Goal: Feedback & Contribution: Leave review/rating

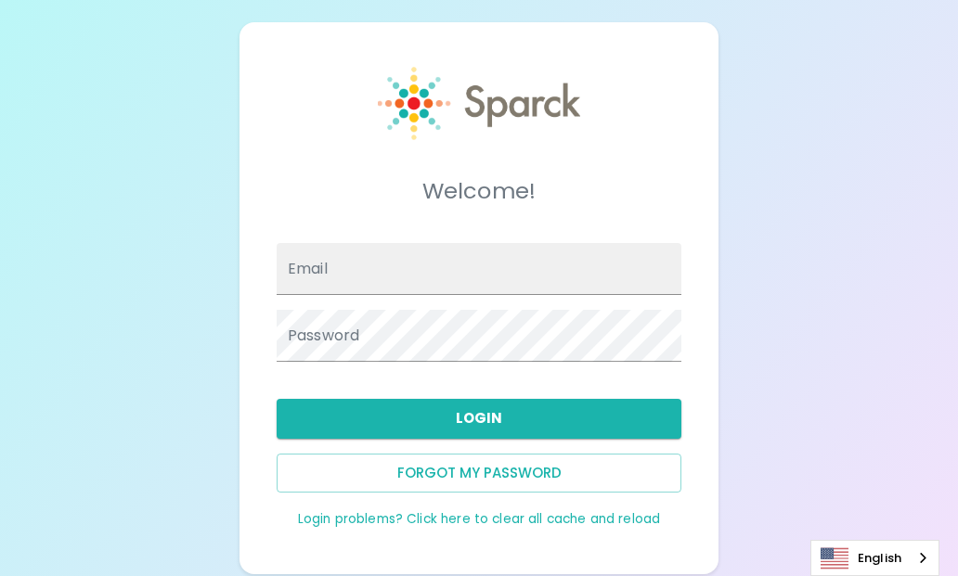
type input "[PERSON_NAME][EMAIL_ADDRESS][PERSON_NAME][DOMAIN_NAME]"
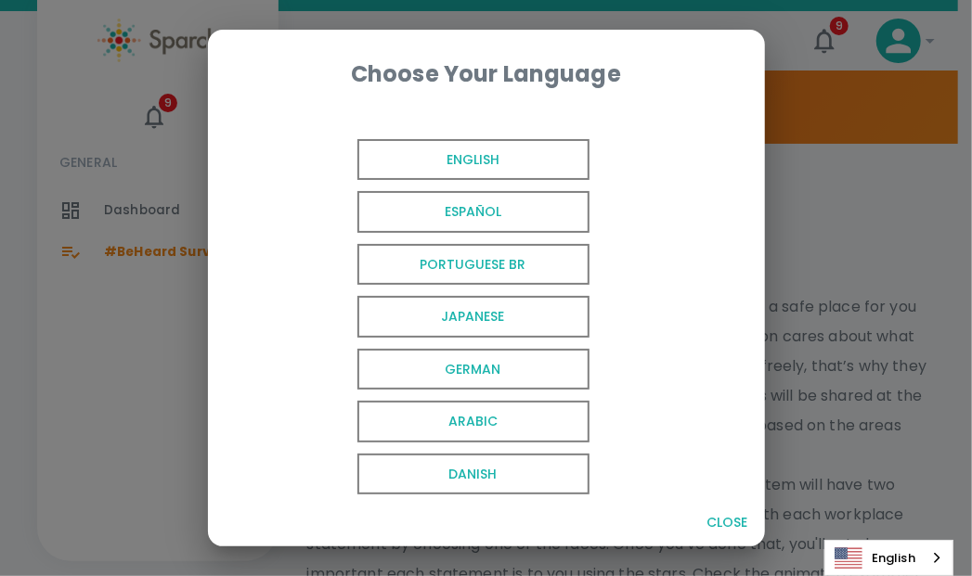
click at [497, 173] on span "English" at bounding box center [473, 160] width 232 height 42
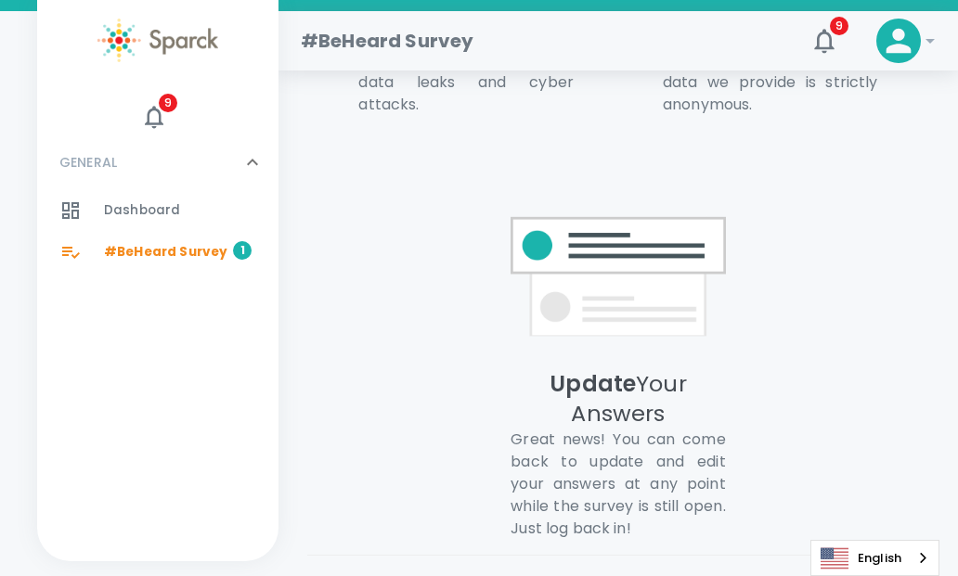
scroll to position [1567, 0]
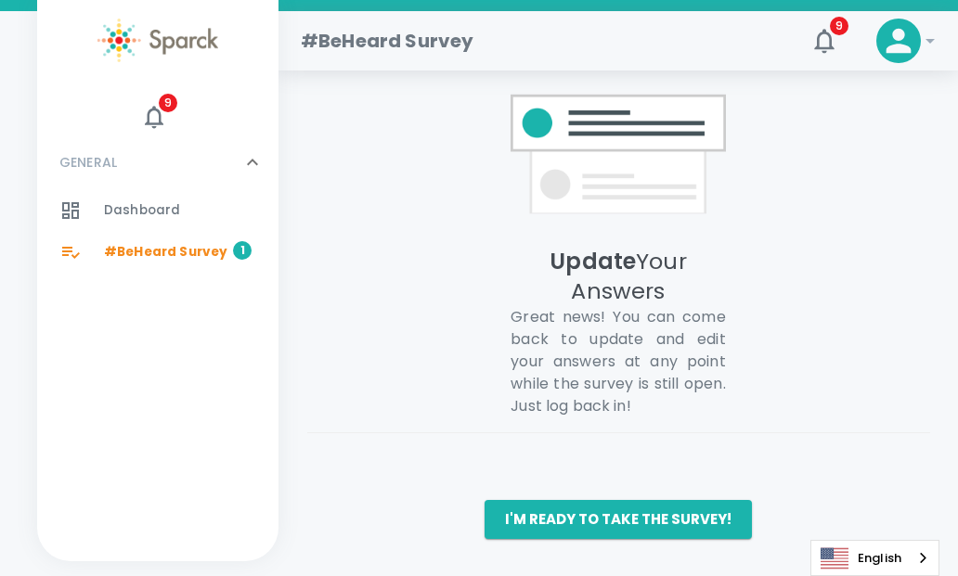
drag, startPoint x: 594, startPoint y: 518, endPoint x: 593, endPoint y: 508, distance: 10.3
click at [594, 518] on button "I'm ready to take the survey!" at bounding box center [617, 519] width 267 height 39
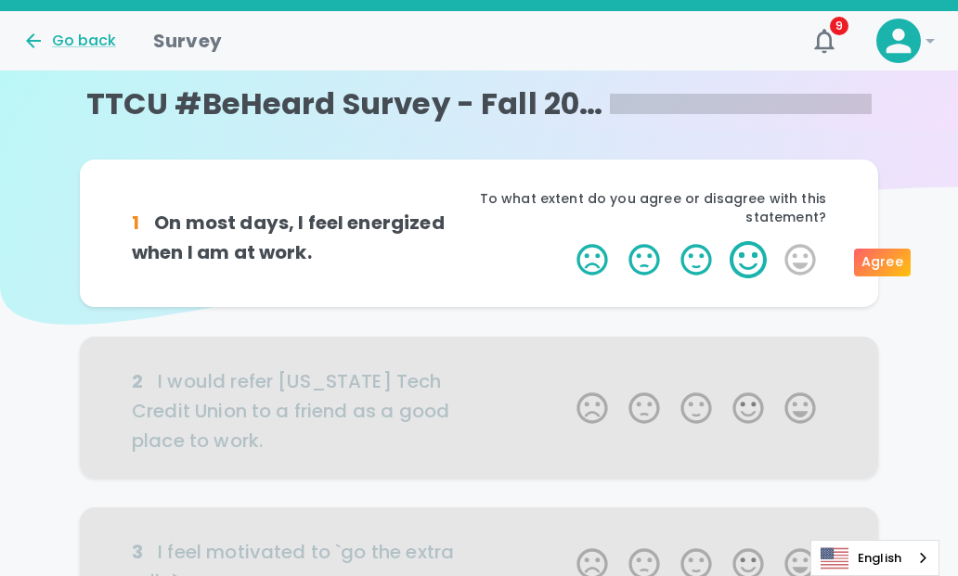
click at [757, 267] on label "4 Stars" at bounding box center [748, 259] width 52 height 37
click at [566, 241] on input "4 Stars" at bounding box center [565, 240] width 1 height 1
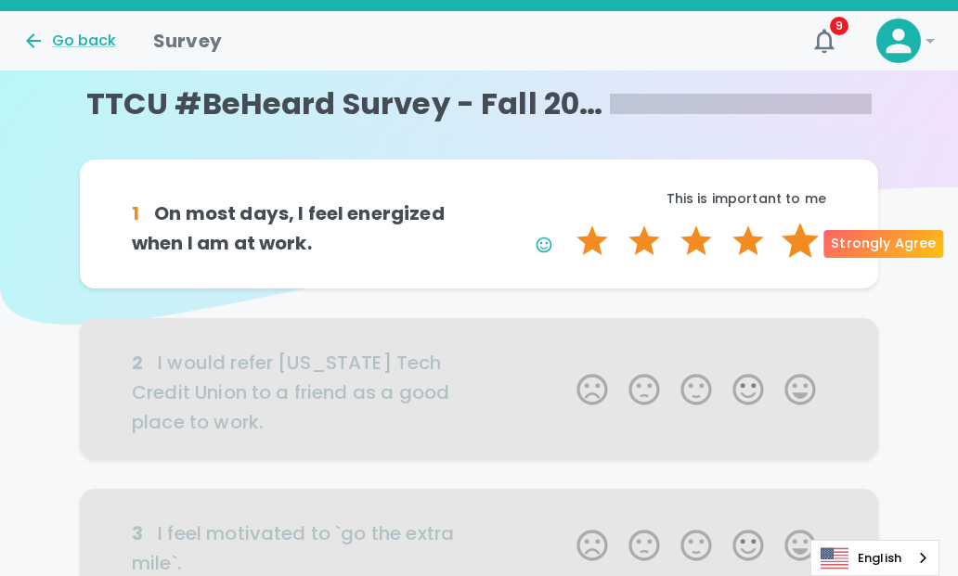
click at [797, 250] on label "5 Stars" at bounding box center [800, 241] width 52 height 37
click at [566, 223] on input "5 Stars" at bounding box center [565, 222] width 1 height 1
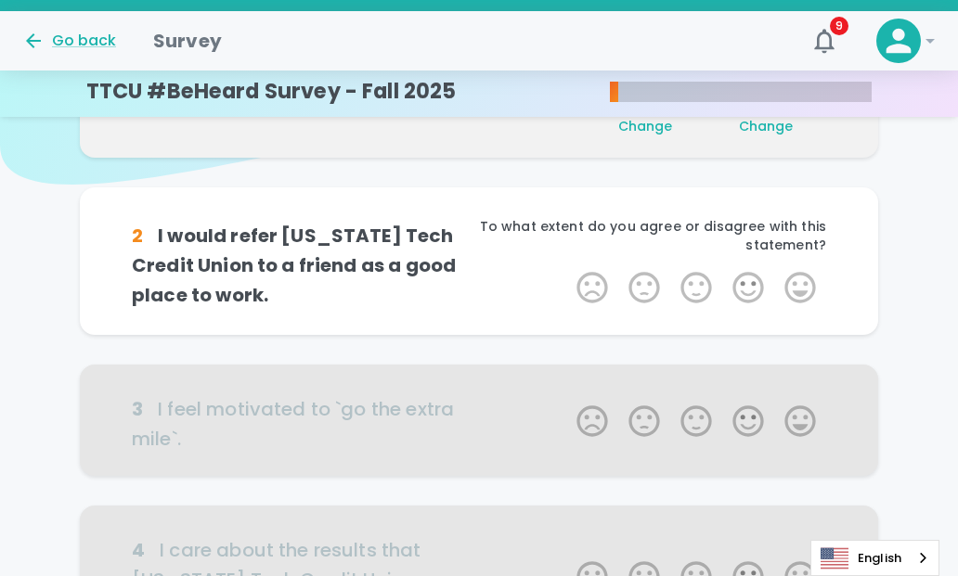
scroll to position [163, 0]
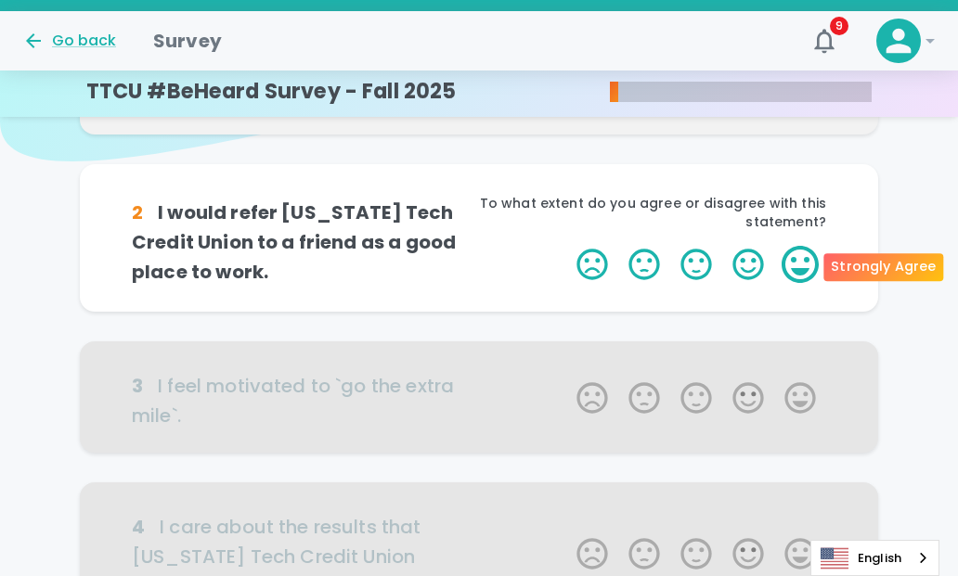
click at [802, 270] on label "5 Stars" at bounding box center [800, 264] width 52 height 37
click at [566, 246] on input "5 Stars" at bounding box center [565, 245] width 1 height 1
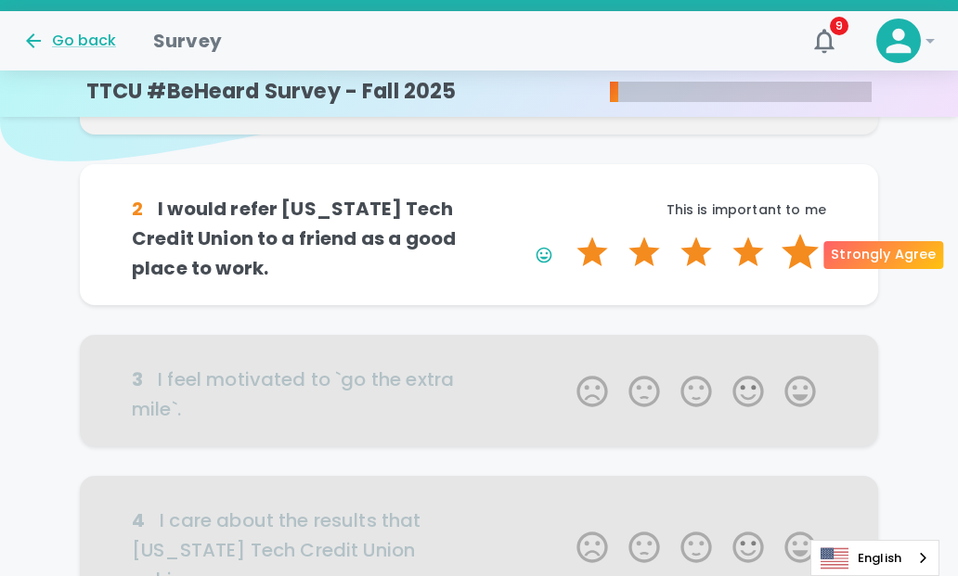
click at [802, 253] on label "5 Stars" at bounding box center [800, 252] width 52 height 37
click at [566, 234] on input "5 Stars" at bounding box center [565, 233] width 1 height 1
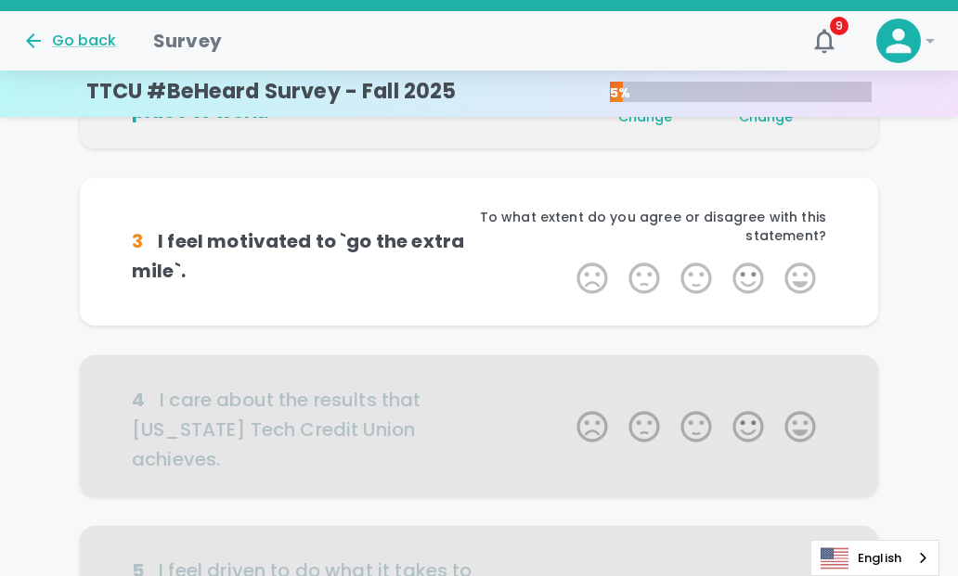
scroll to position [327, 0]
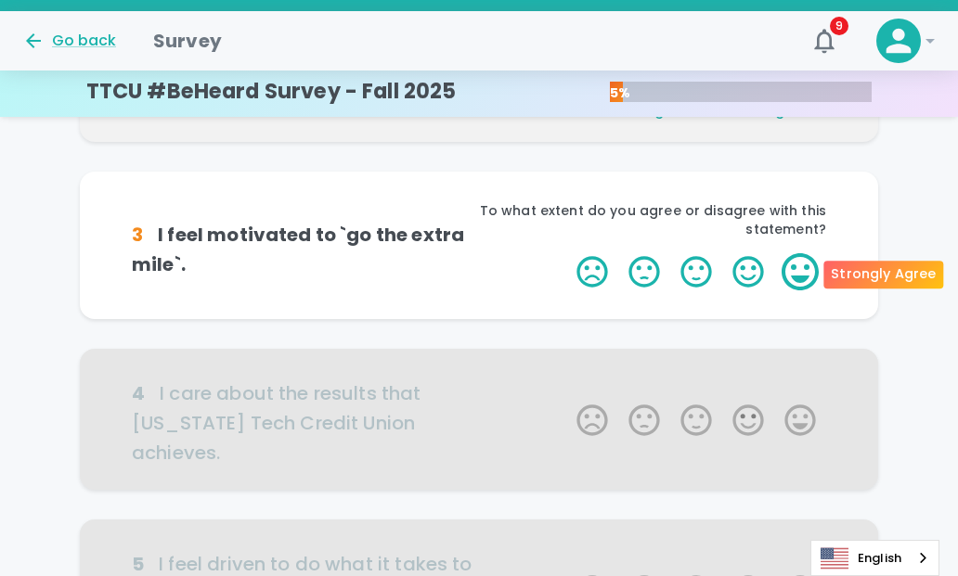
click at [787, 271] on label "5 Stars" at bounding box center [800, 271] width 52 height 37
click at [566, 253] on input "5 Stars" at bounding box center [565, 252] width 1 height 1
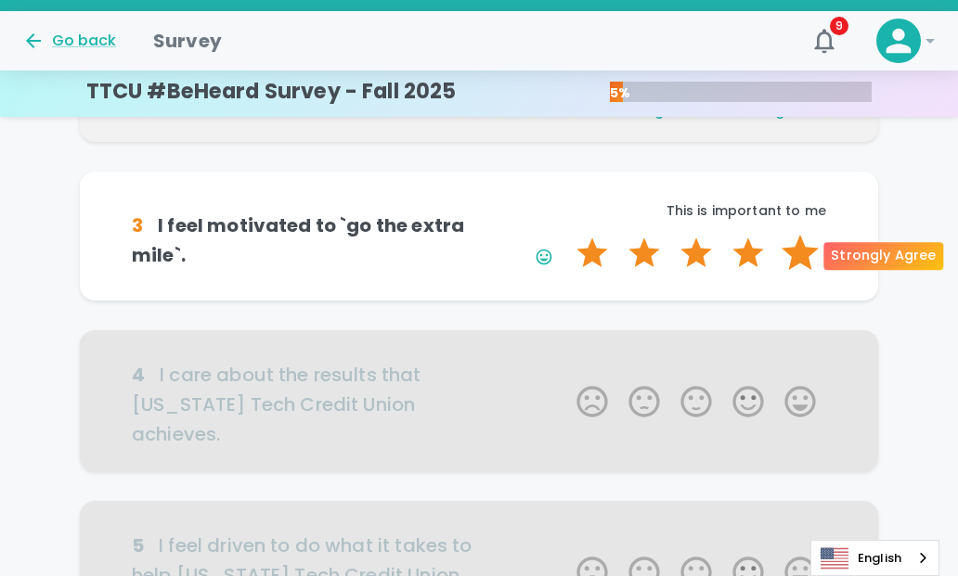
click at [800, 262] on label "5 Stars" at bounding box center [800, 253] width 52 height 37
click at [566, 235] on input "5 Stars" at bounding box center [565, 234] width 1 height 1
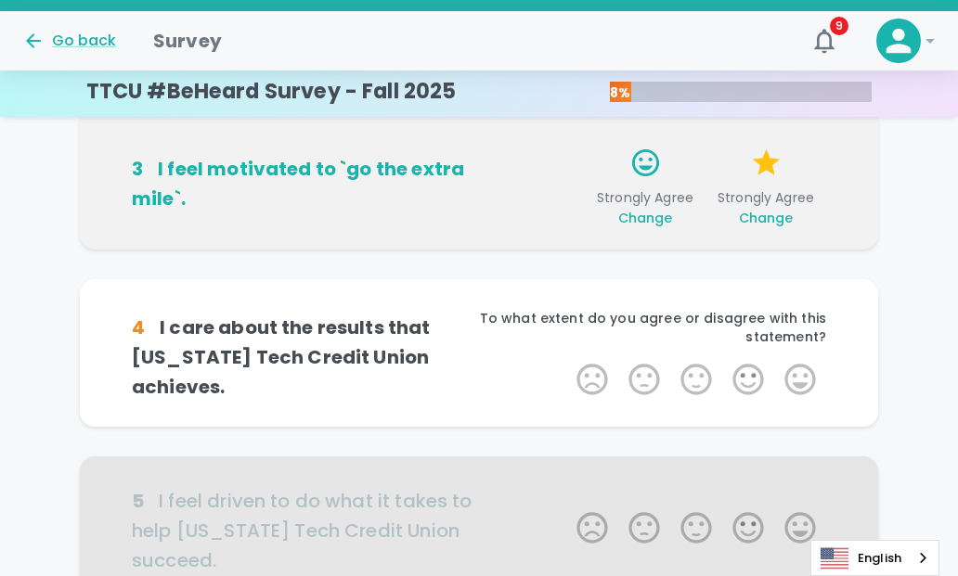
scroll to position [490, 0]
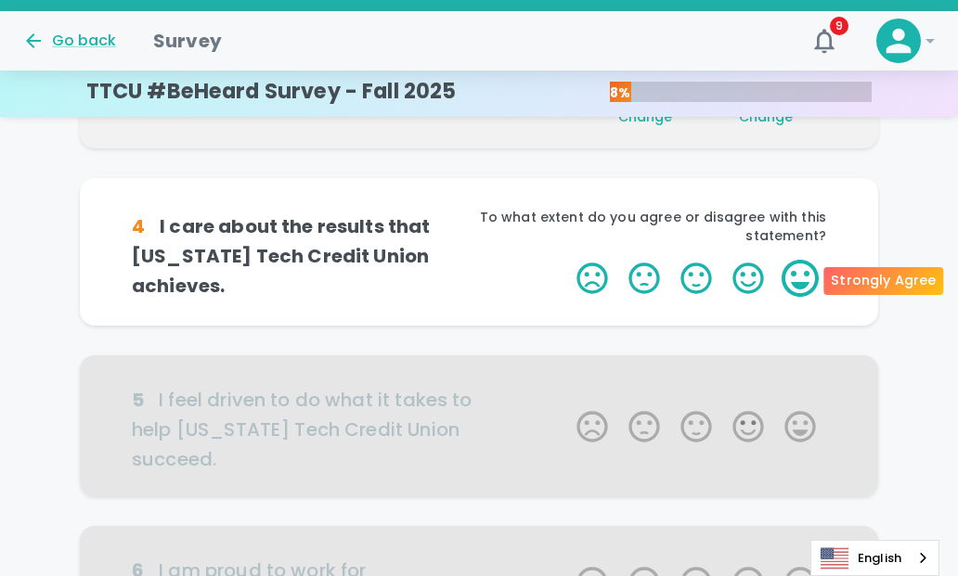
click at [801, 277] on label "5 Stars" at bounding box center [800, 278] width 52 height 37
click at [566, 260] on input "5 Stars" at bounding box center [565, 259] width 1 height 1
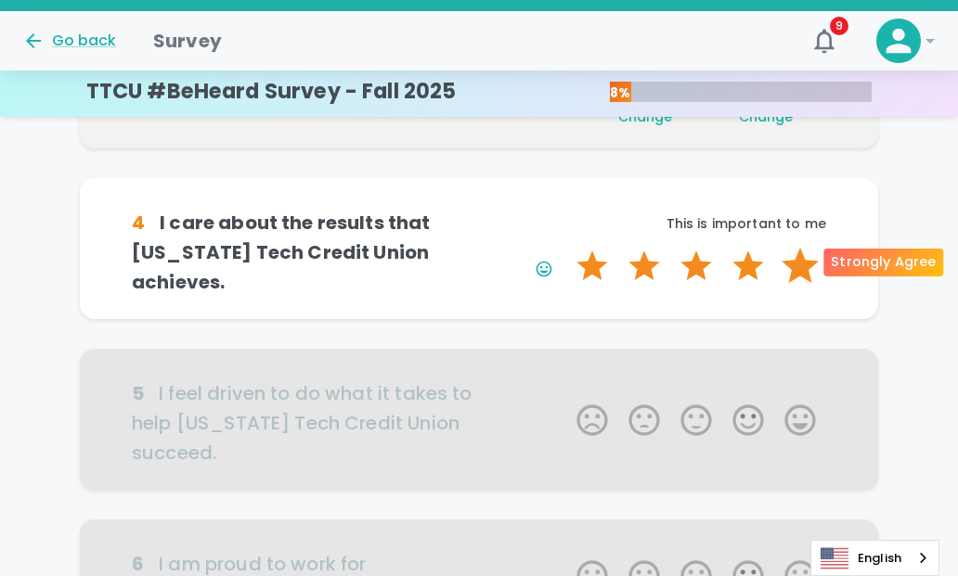
click at [801, 269] on label "5 Stars" at bounding box center [800, 266] width 52 height 37
click at [566, 248] on input "5 Stars" at bounding box center [565, 247] width 1 height 1
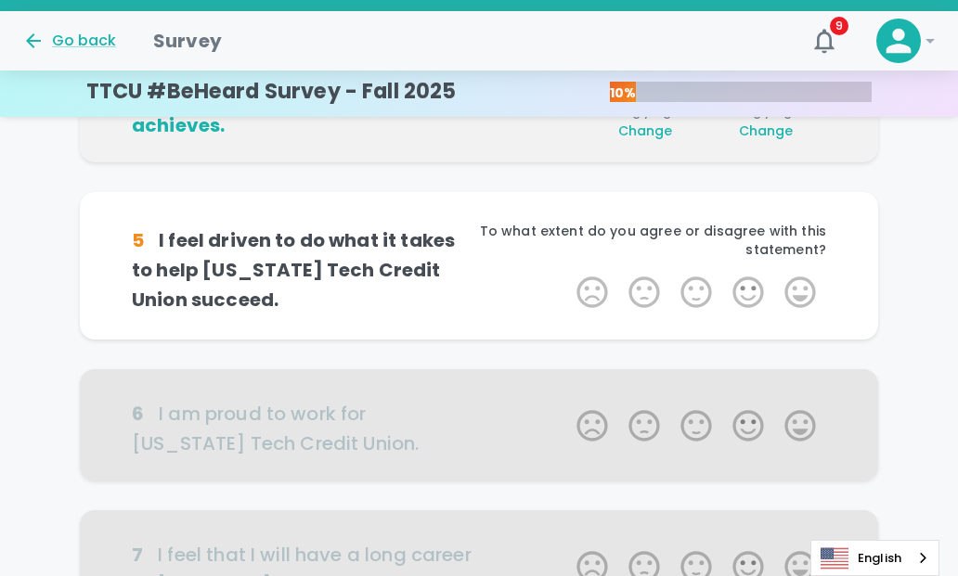
scroll to position [653, 0]
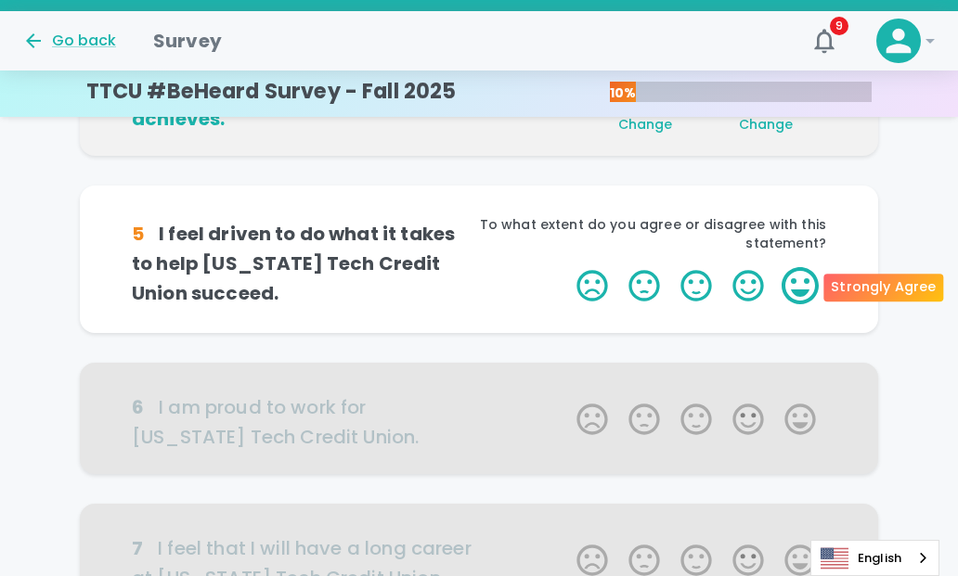
click at [800, 283] on label "5 Stars" at bounding box center [800, 285] width 52 height 37
click at [566, 267] on input "5 Stars" at bounding box center [565, 266] width 1 height 1
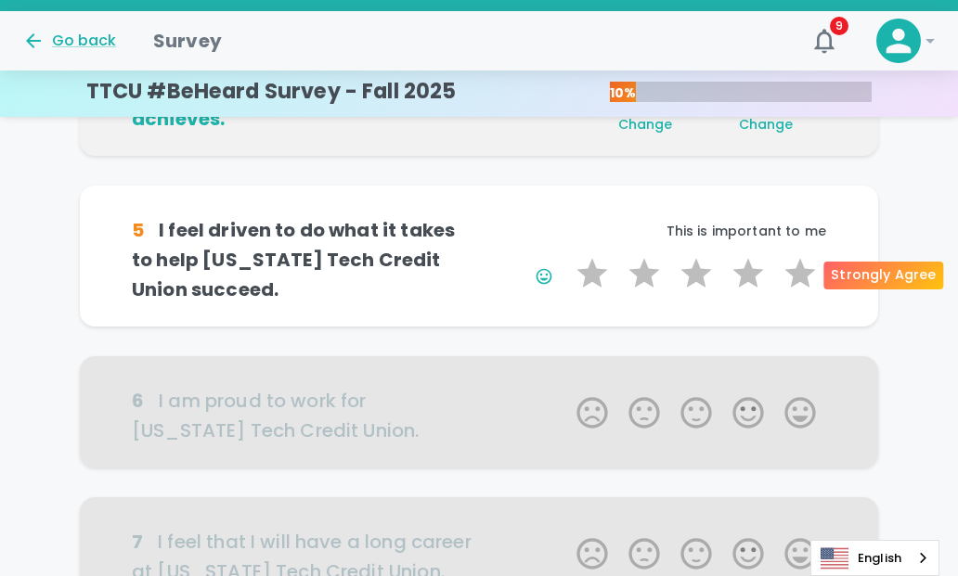
click at [800, 283] on label "5 Stars" at bounding box center [800, 273] width 52 height 37
click at [566, 255] on input "5 Stars" at bounding box center [565, 254] width 1 height 1
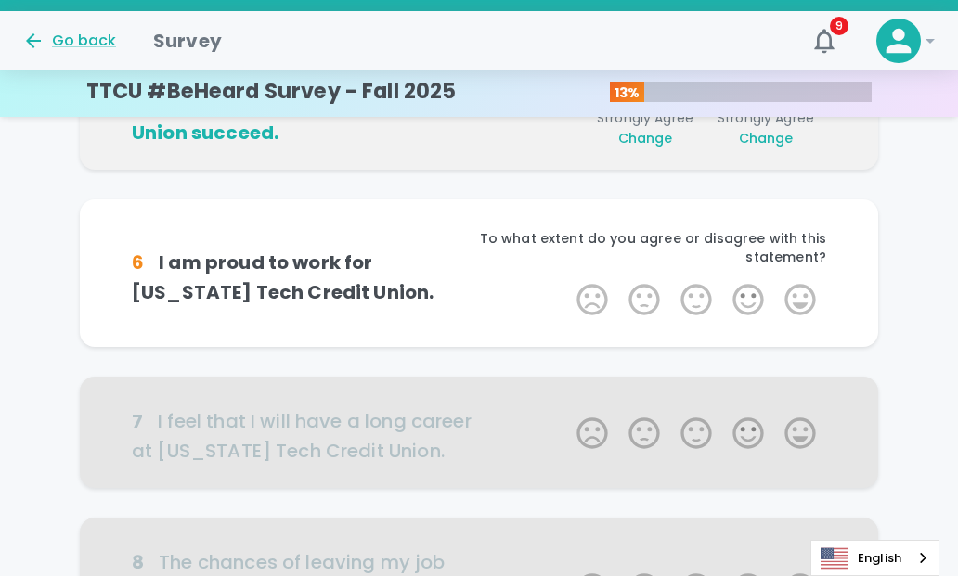
scroll to position [817, 0]
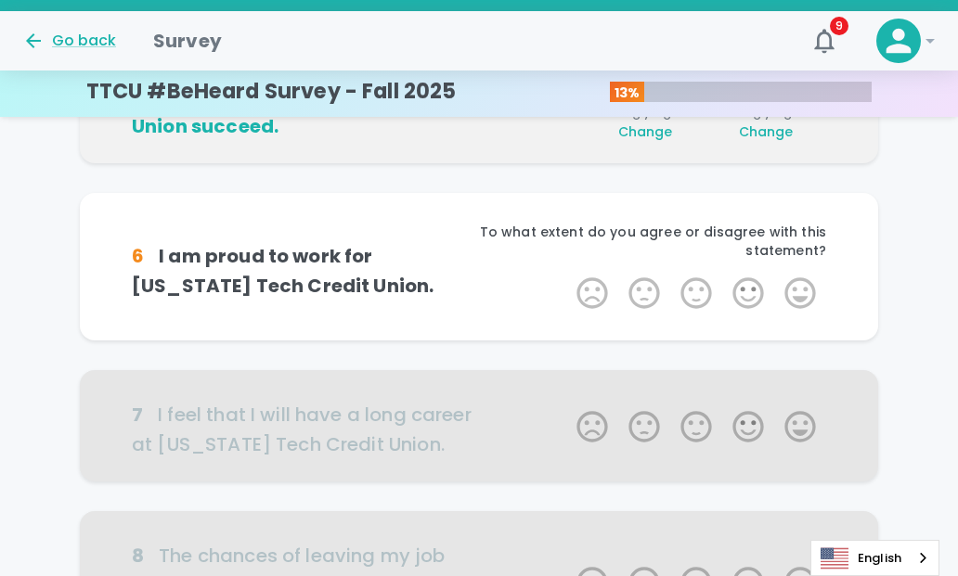
click at [800, 283] on label "5 Stars" at bounding box center [800, 293] width 52 height 37
click at [566, 275] on input "5 Stars" at bounding box center [565, 274] width 1 height 1
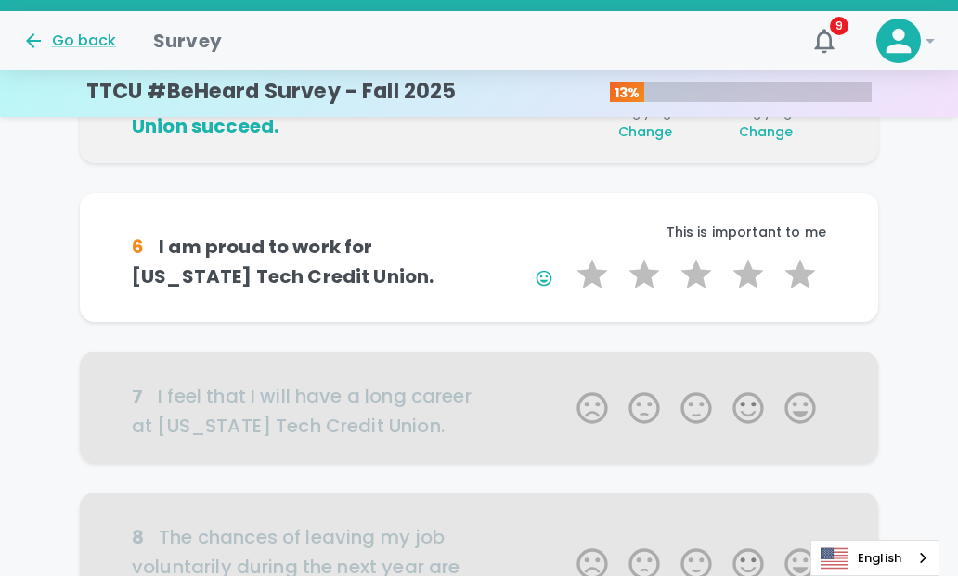
click at [800, 283] on label "5 Stars" at bounding box center [800, 274] width 52 height 37
click at [566, 256] on input "5 Stars" at bounding box center [565, 255] width 1 height 1
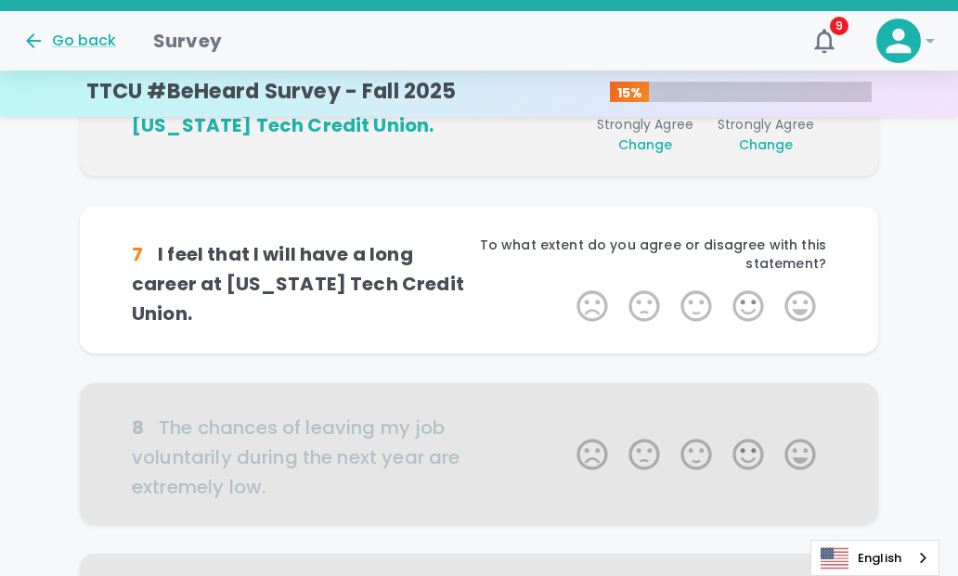
scroll to position [980, 0]
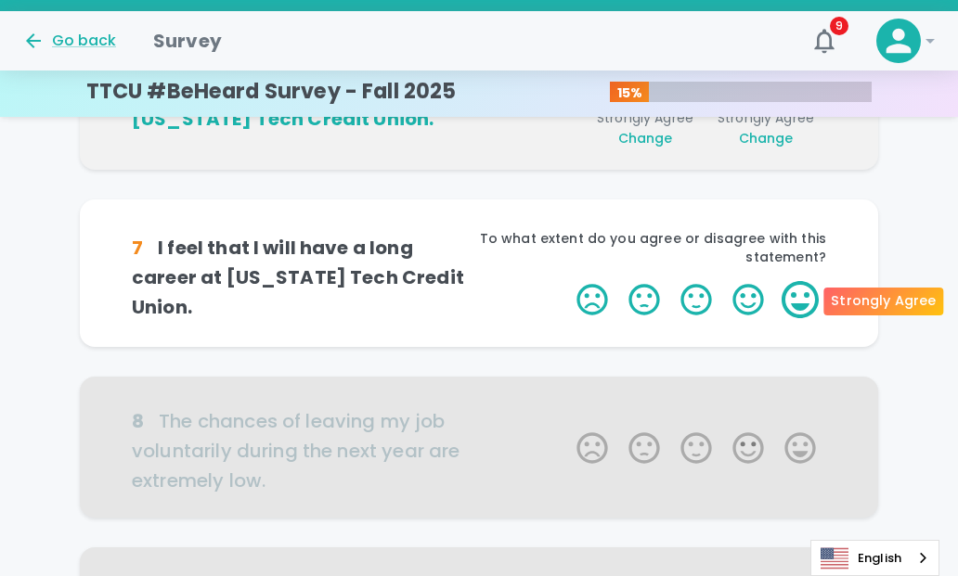
click at [800, 298] on label "5 Stars" at bounding box center [800, 299] width 52 height 37
click at [566, 281] on input "5 Stars" at bounding box center [565, 280] width 1 height 1
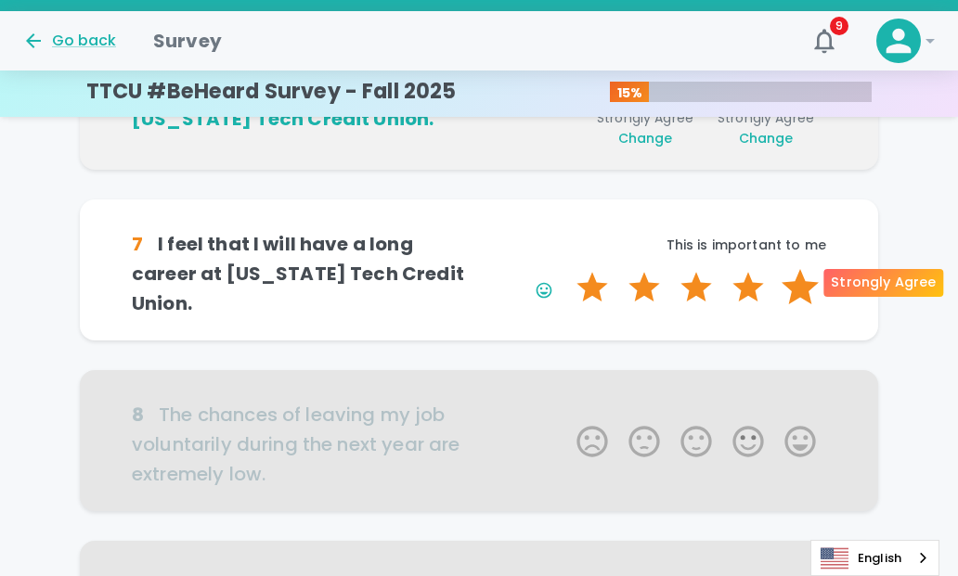
click at [800, 285] on label "5 Stars" at bounding box center [800, 287] width 52 height 37
click at [566, 269] on input "5 Stars" at bounding box center [565, 268] width 1 height 1
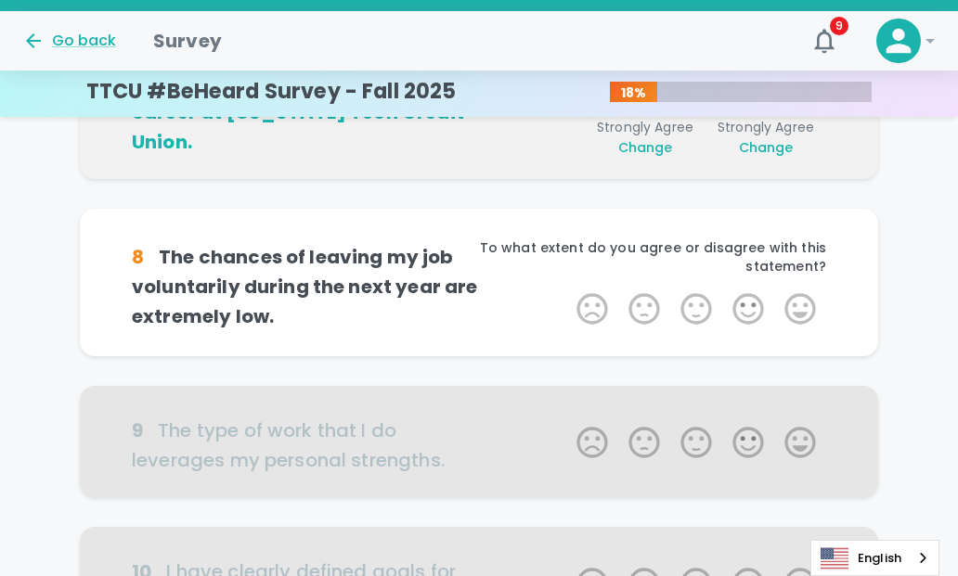
scroll to position [1143, 0]
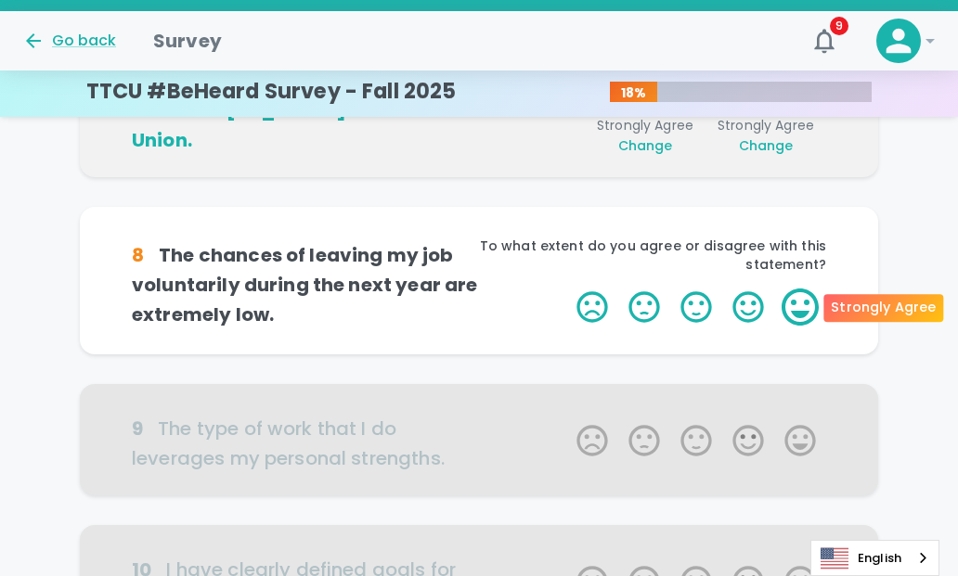
click at [799, 315] on label "5 Stars" at bounding box center [800, 307] width 52 height 37
click at [566, 289] on input "5 Stars" at bounding box center [565, 288] width 1 height 1
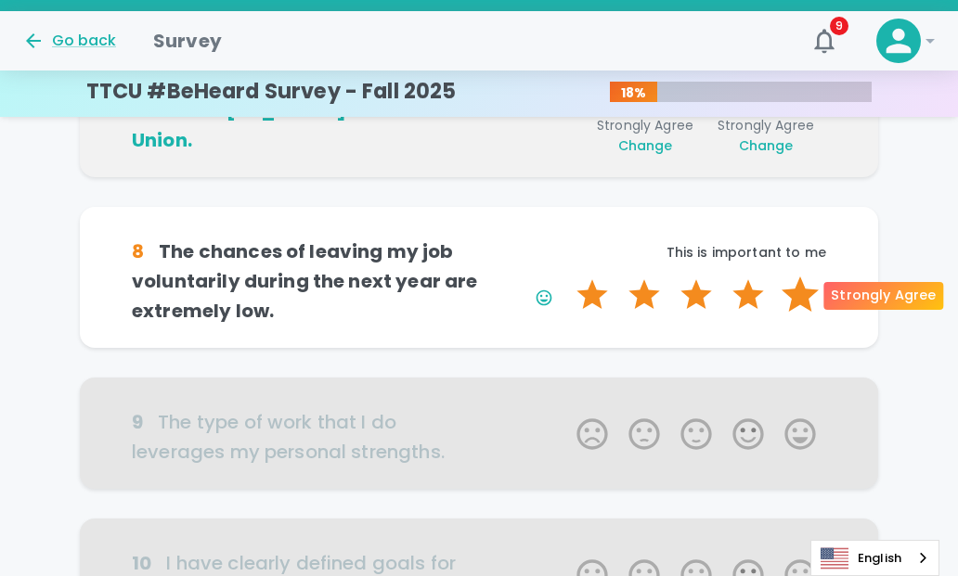
click at [800, 294] on label "5 Stars" at bounding box center [800, 295] width 52 height 37
click at [566, 277] on input "5 Stars" at bounding box center [565, 276] width 1 height 1
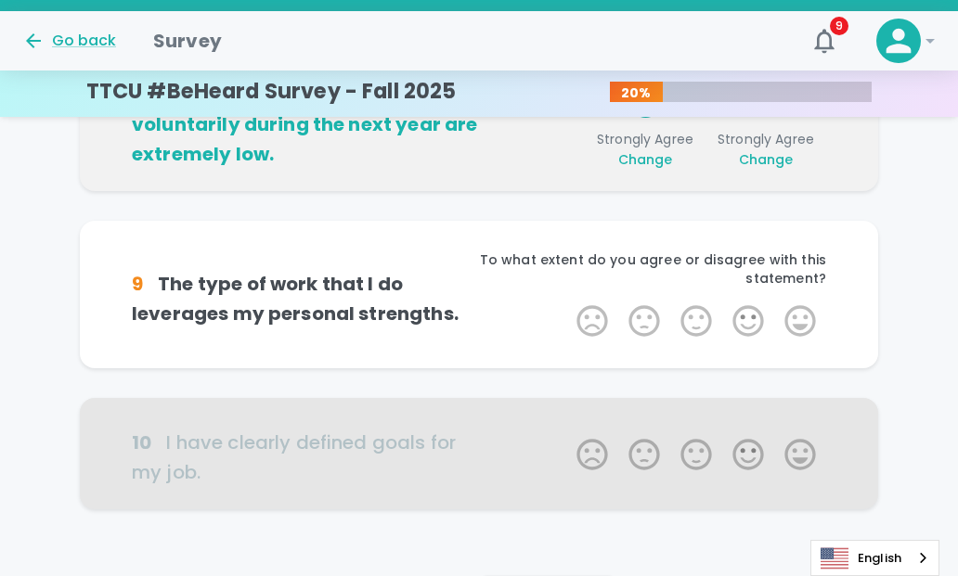
scroll to position [1307, 0]
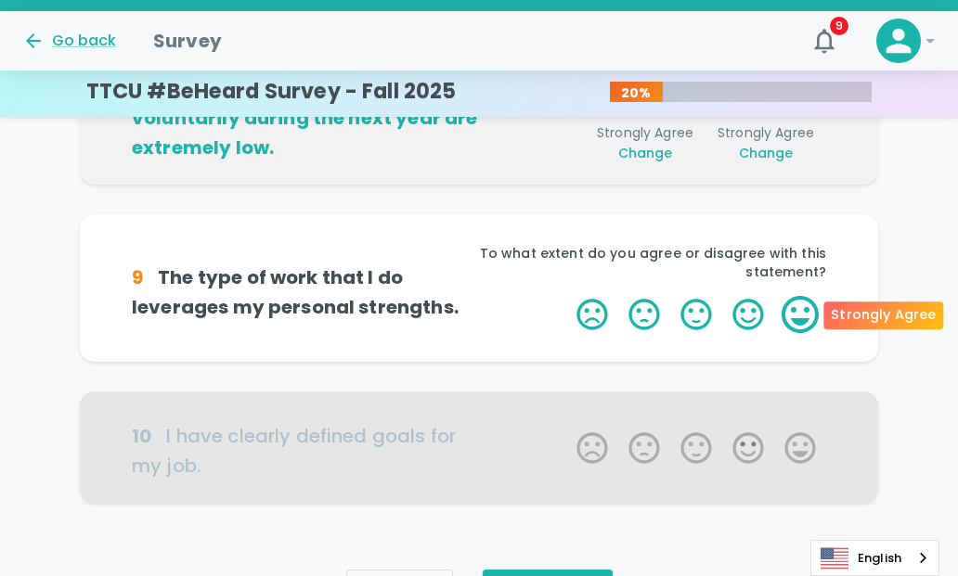
click at [807, 322] on label "5 Stars" at bounding box center [800, 314] width 52 height 37
click at [566, 296] on input "5 Stars" at bounding box center [565, 295] width 1 height 1
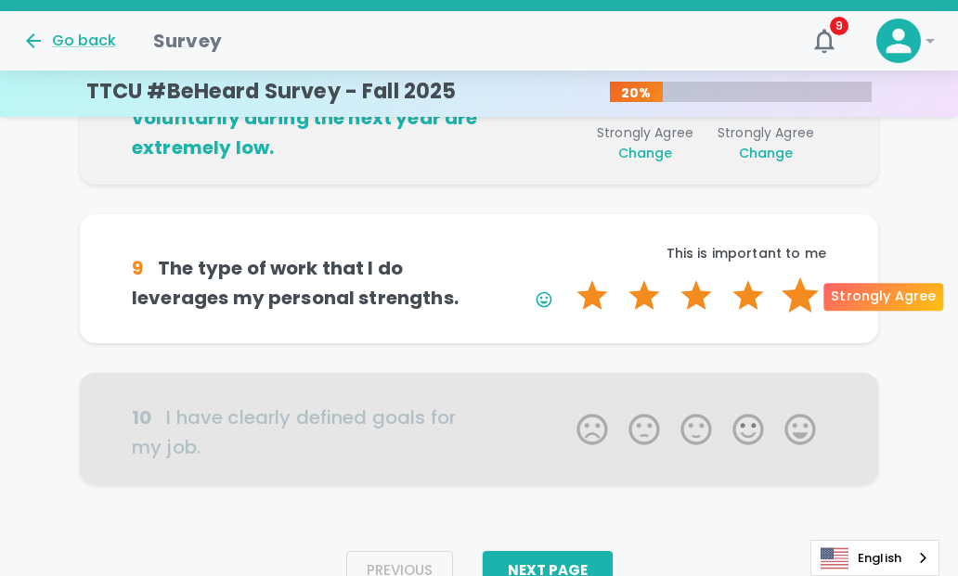
click at [807, 302] on label "5 Stars" at bounding box center [800, 295] width 52 height 37
click at [566, 277] on input "5 Stars" at bounding box center [565, 277] width 1 height 1
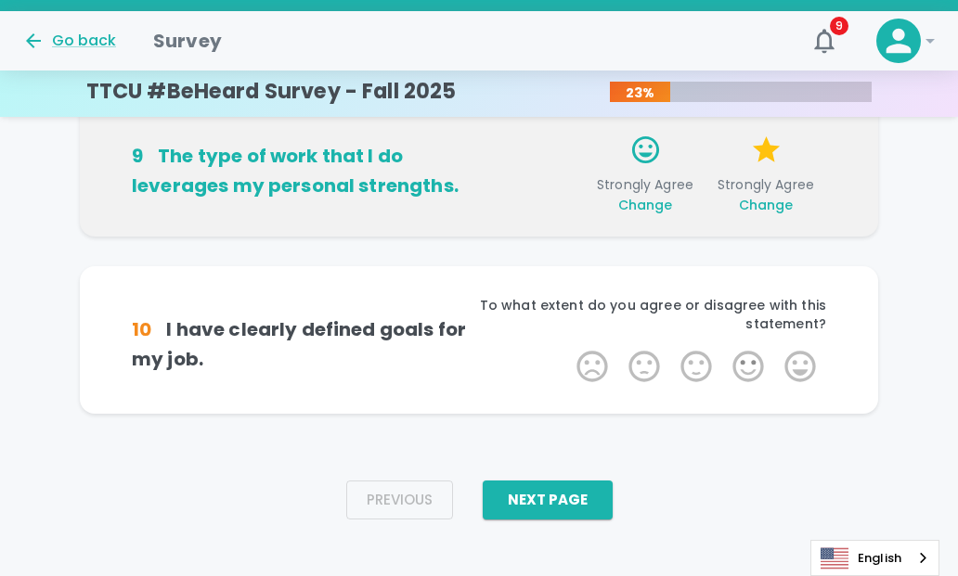
scroll to position [1440, 0]
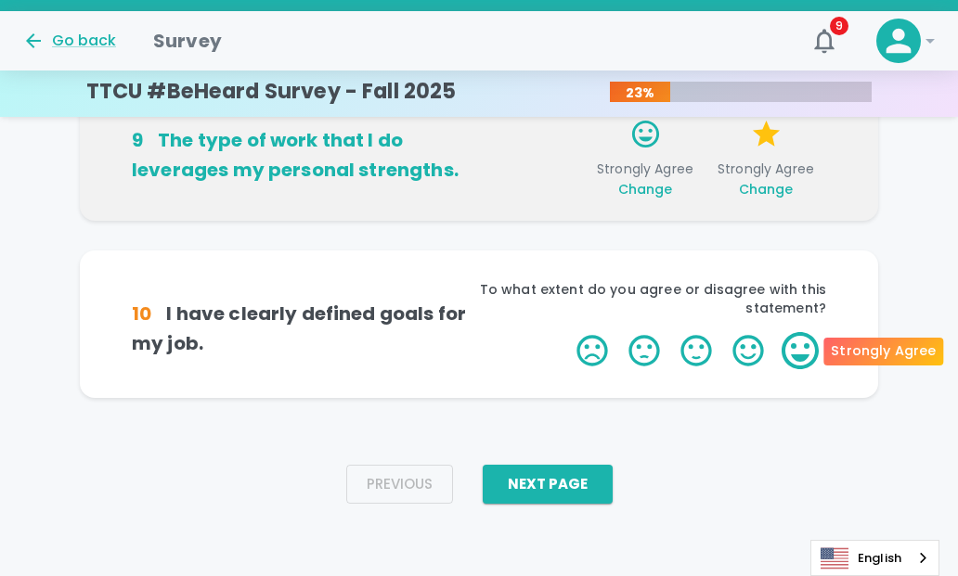
click at [787, 344] on label "5 Stars" at bounding box center [800, 350] width 52 height 37
click at [566, 332] on input "5 Stars" at bounding box center [565, 331] width 1 height 1
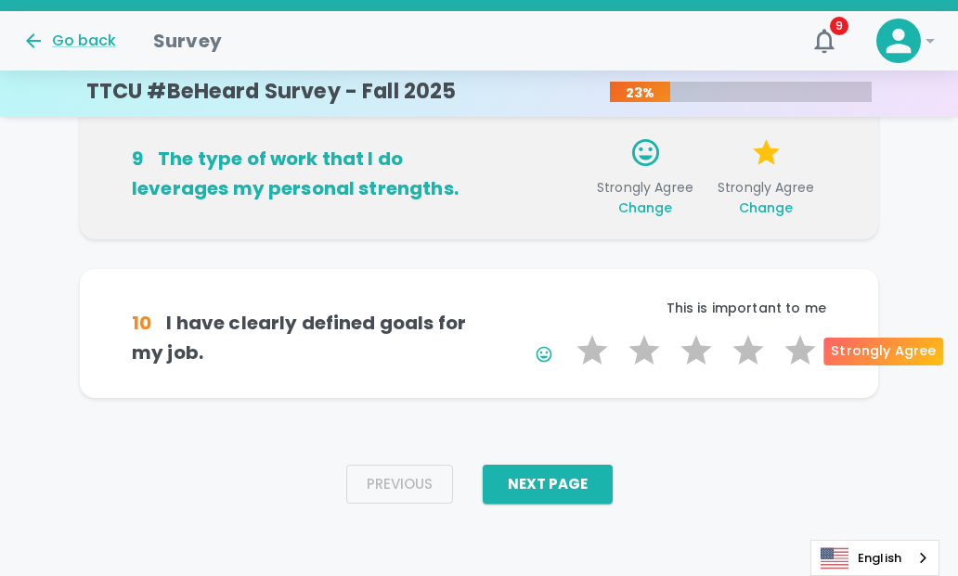
click at [787, 344] on label "5 Stars" at bounding box center [800, 350] width 52 height 37
click at [566, 332] on input "5 Stars" at bounding box center [565, 331] width 1 height 1
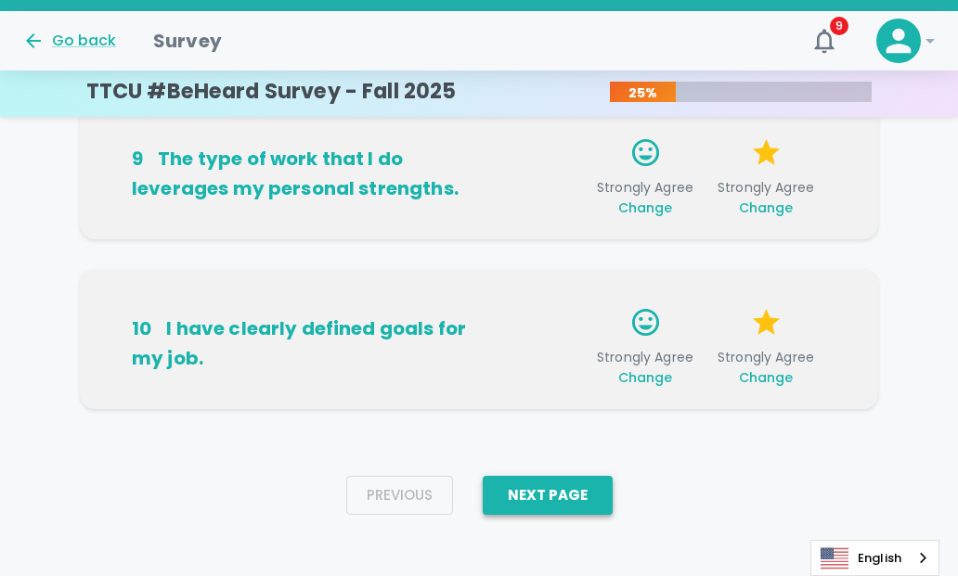
click at [542, 494] on button "Next Page" at bounding box center [548, 495] width 130 height 39
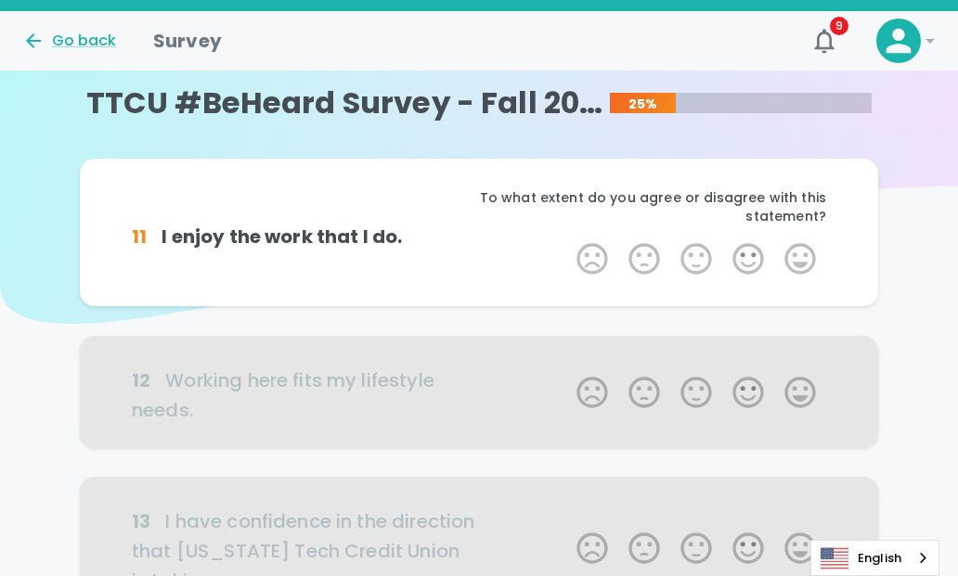
scroll to position [0, 0]
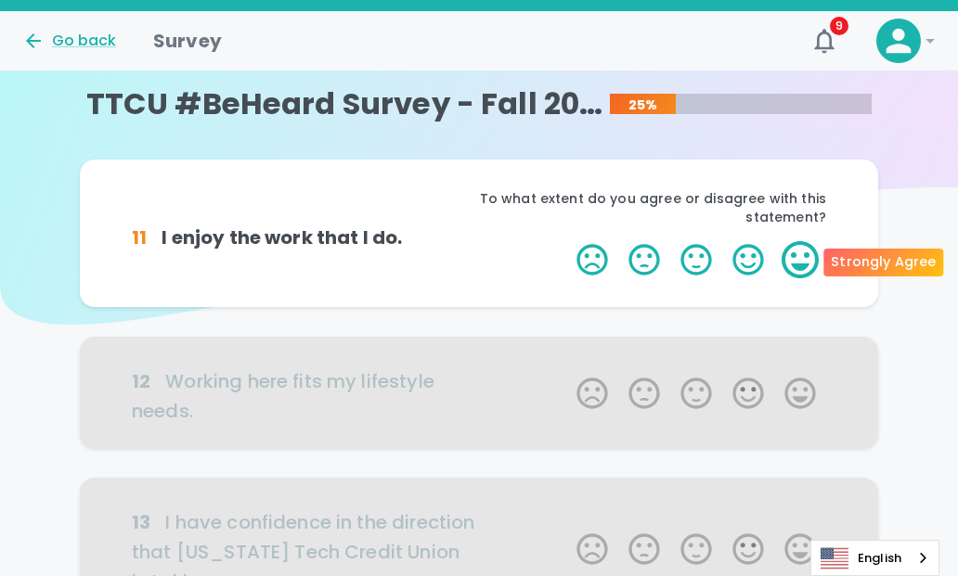
click at [790, 255] on label "5 Stars" at bounding box center [800, 259] width 52 height 37
click at [566, 241] on input "5 Stars" at bounding box center [565, 240] width 1 height 1
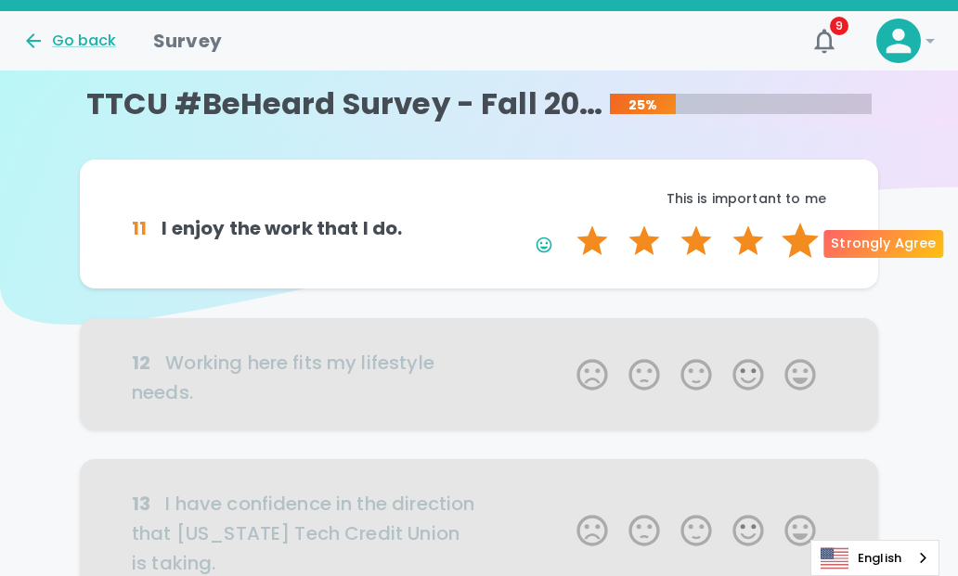
click at [793, 250] on label "5 Stars" at bounding box center [800, 241] width 52 height 37
click at [566, 223] on input "5 Stars" at bounding box center [565, 222] width 1 height 1
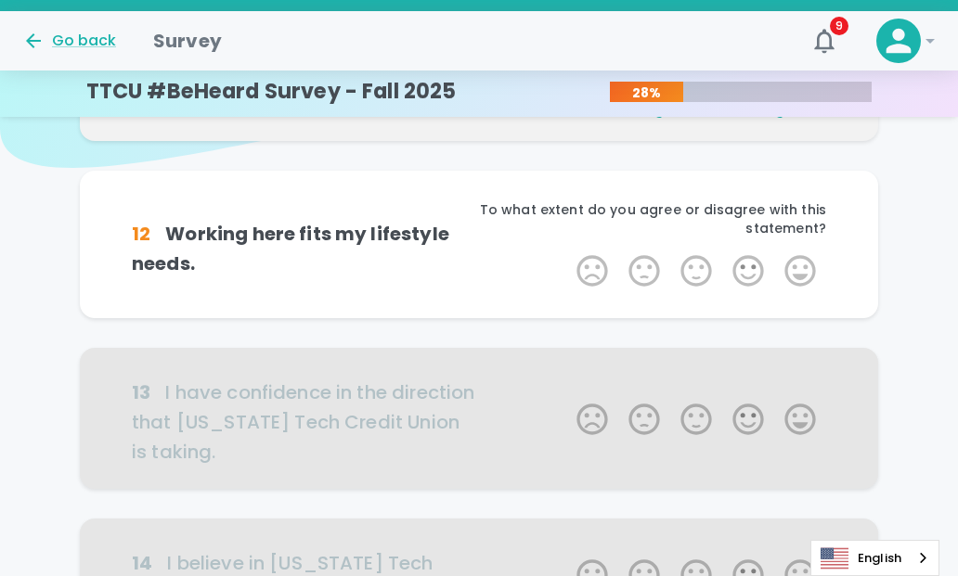
scroll to position [163, 0]
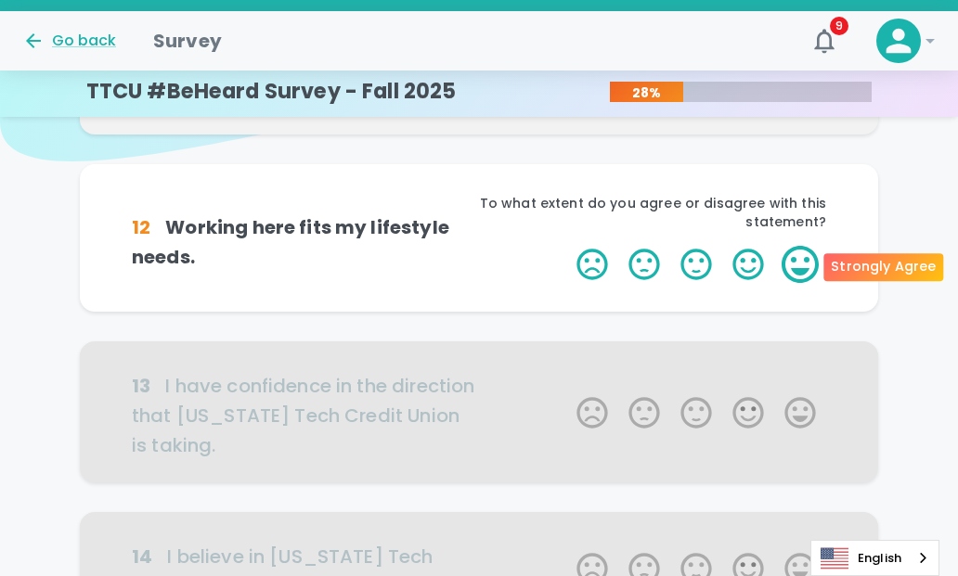
click at [795, 259] on label "5 Stars" at bounding box center [800, 264] width 52 height 37
click at [566, 246] on input "5 Stars" at bounding box center [565, 245] width 1 height 1
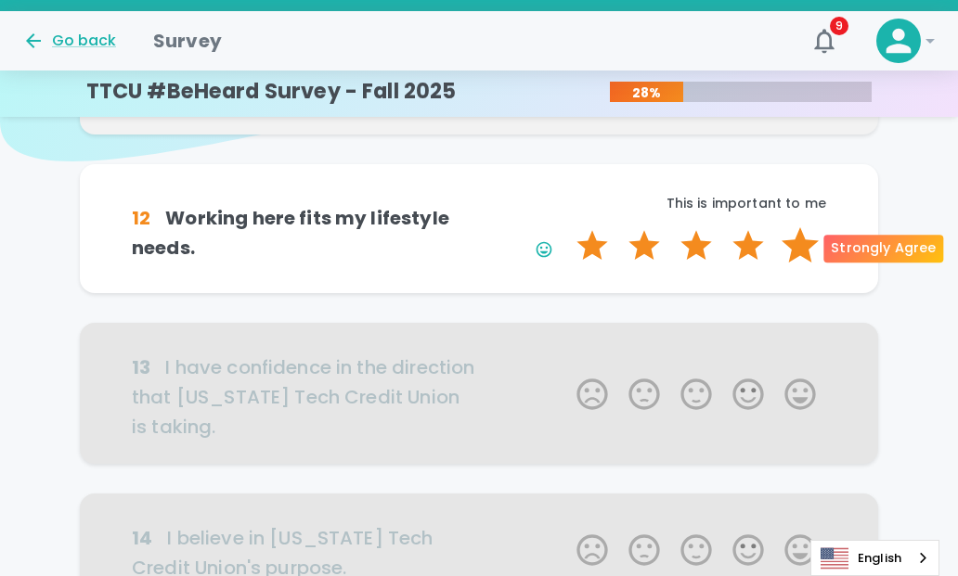
click at [795, 251] on label "5 Stars" at bounding box center [800, 245] width 52 height 37
click at [566, 227] on input "5 Stars" at bounding box center [565, 226] width 1 height 1
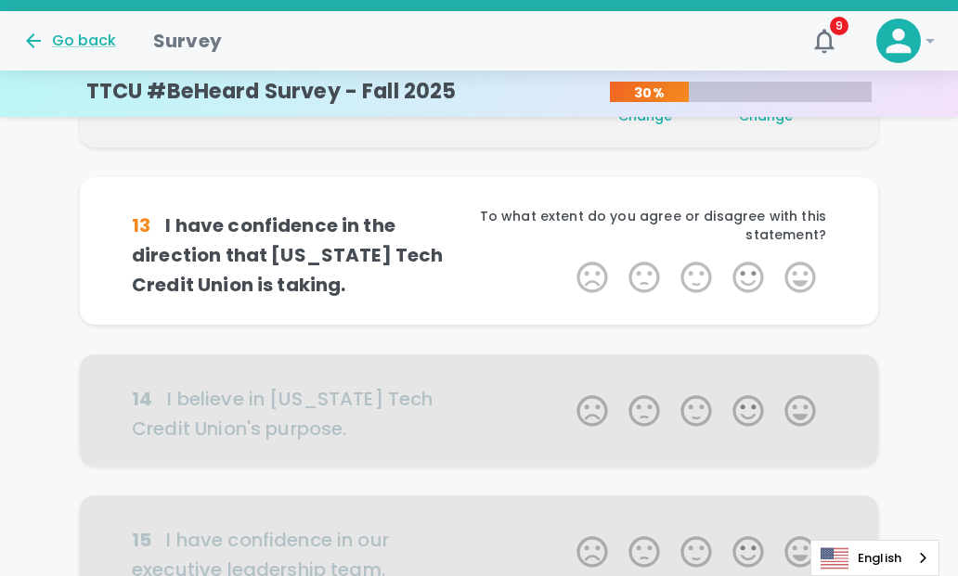
scroll to position [327, 0]
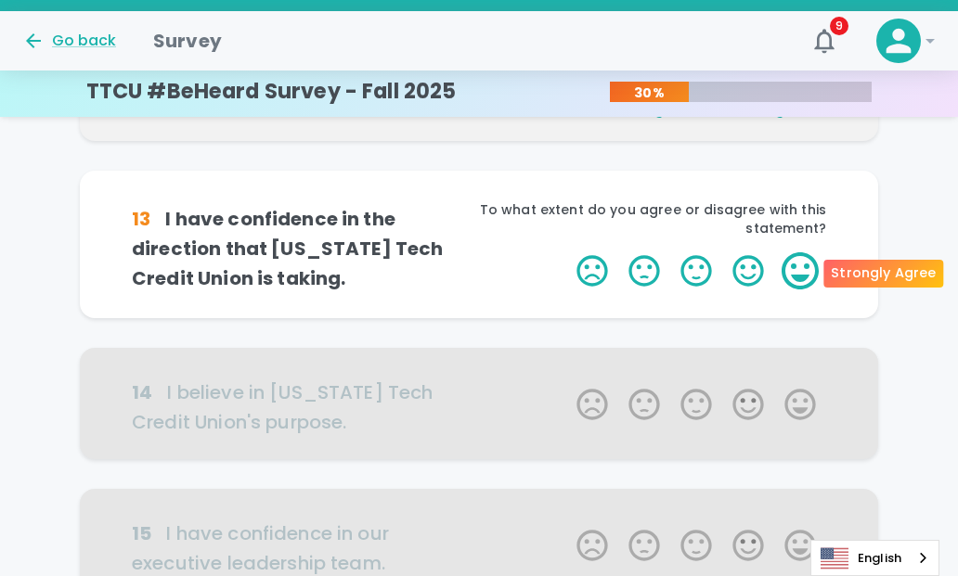
click at [798, 273] on label "5 Stars" at bounding box center [800, 270] width 52 height 37
click at [566, 252] on input "5 Stars" at bounding box center [565, 251] width 1 height 1
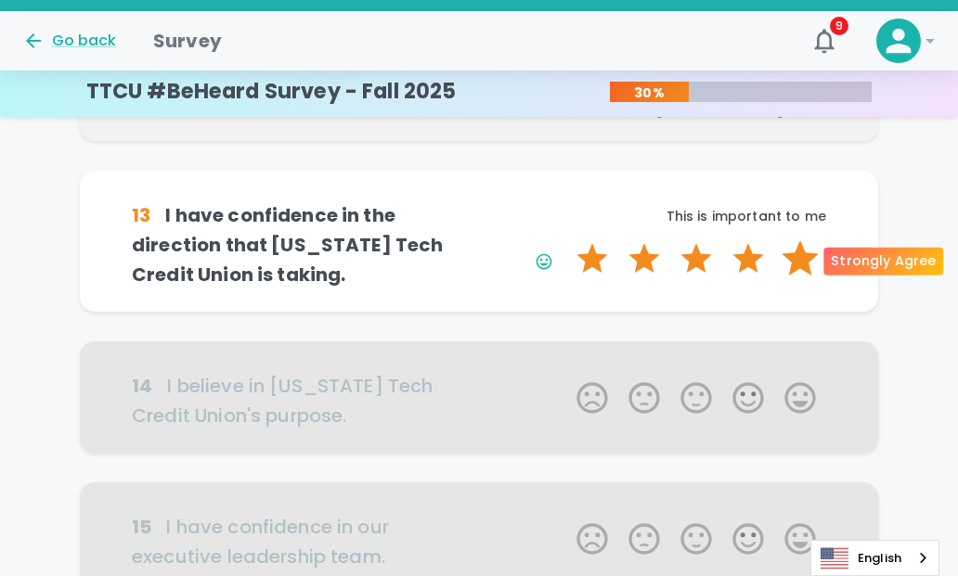
click at [795, 261] on label "5 Stars" at bounding box center [800, 258] width 52 height 37
click at [566, 240] on input "5 Stars" at bounding box center [565, 239] width 1 height 1
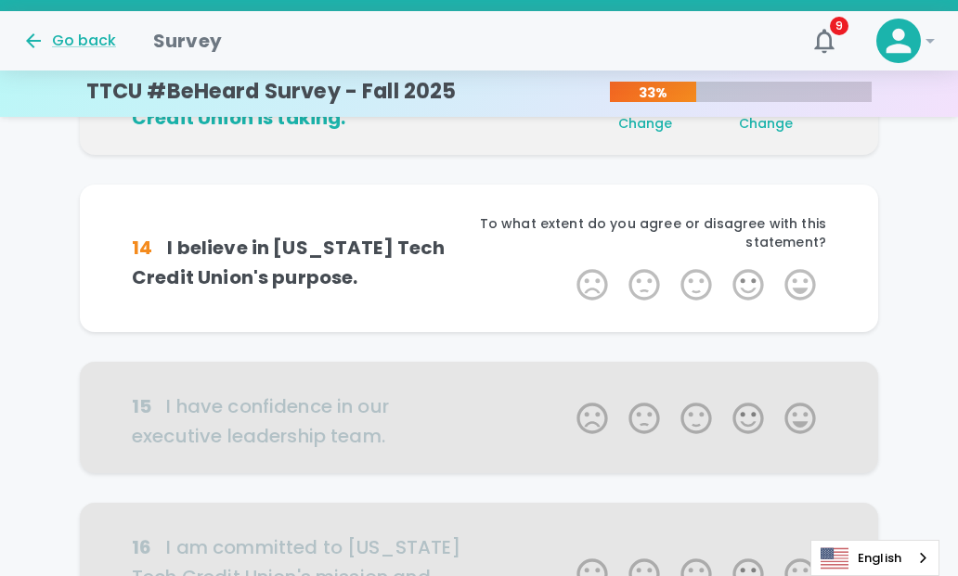
scroll to position [490, 0]
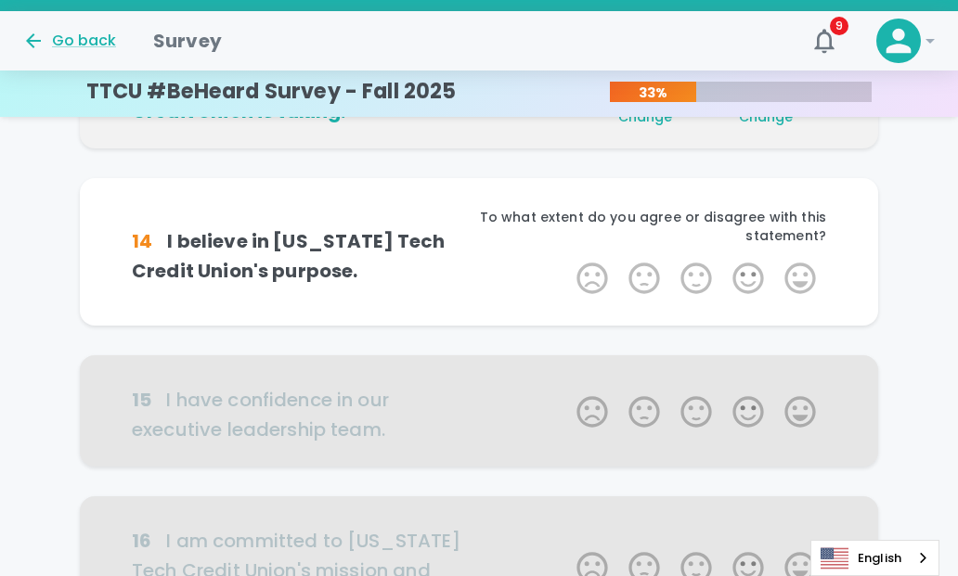
click at [795, 261] on label "5 Stars" at bounding box center [800, 278] width 52 height 37
click at [566, 260] on input "5 Stars" at bounding box center [565, 259] width 1 height 1
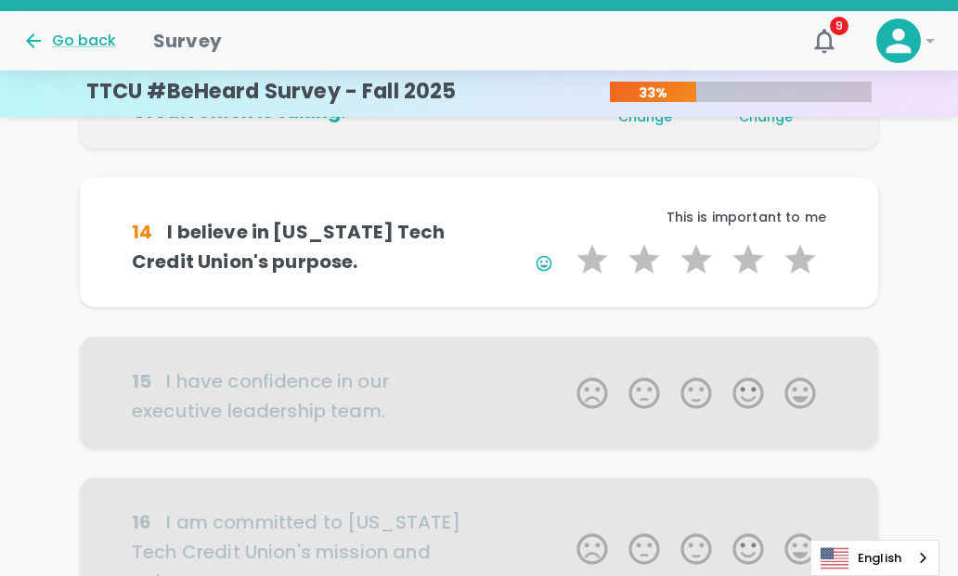
click at [795, 261] on label "5 Stars" at bounding box center [800, 259] width 52 height 37
click at [566, 241] on input "5 Stars" at bounding box center [565, 240] width 1 height 1
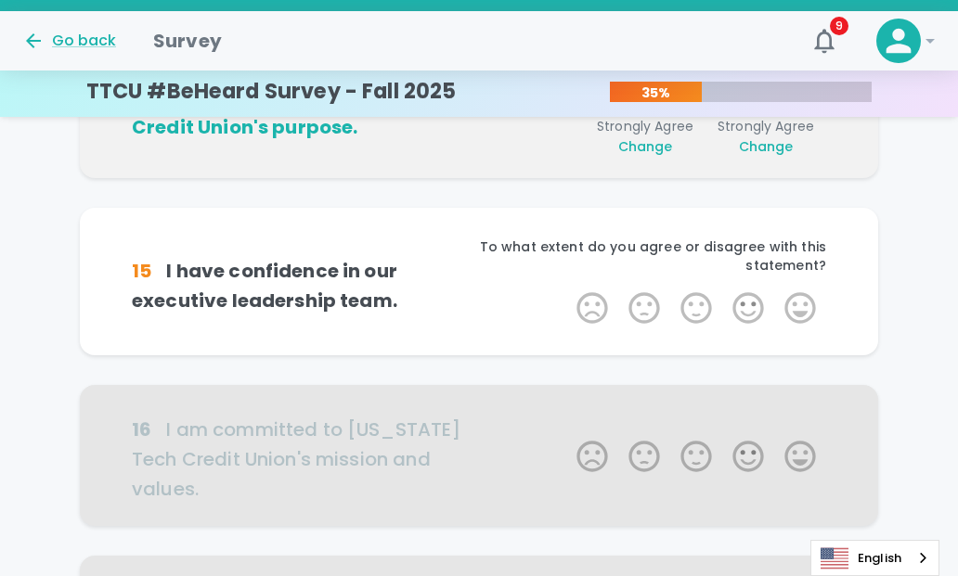
scroll to position [653, 0]
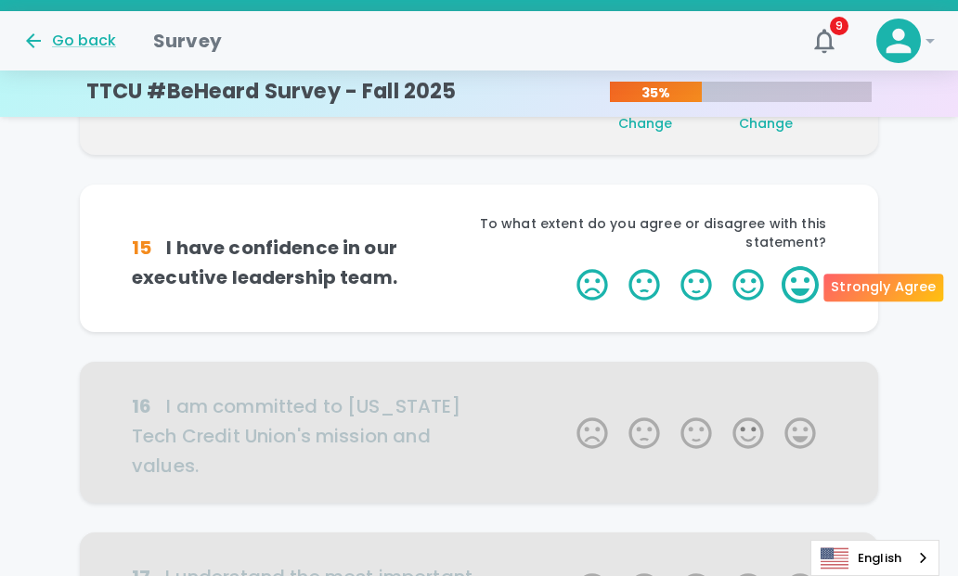
click at [796, 279] on label "5 Stars" at bounding box center [800, 284] width 52 height 37
click at [566, 266] on input "5 Stars" at bounding box center [565, 265] width 1 height 1
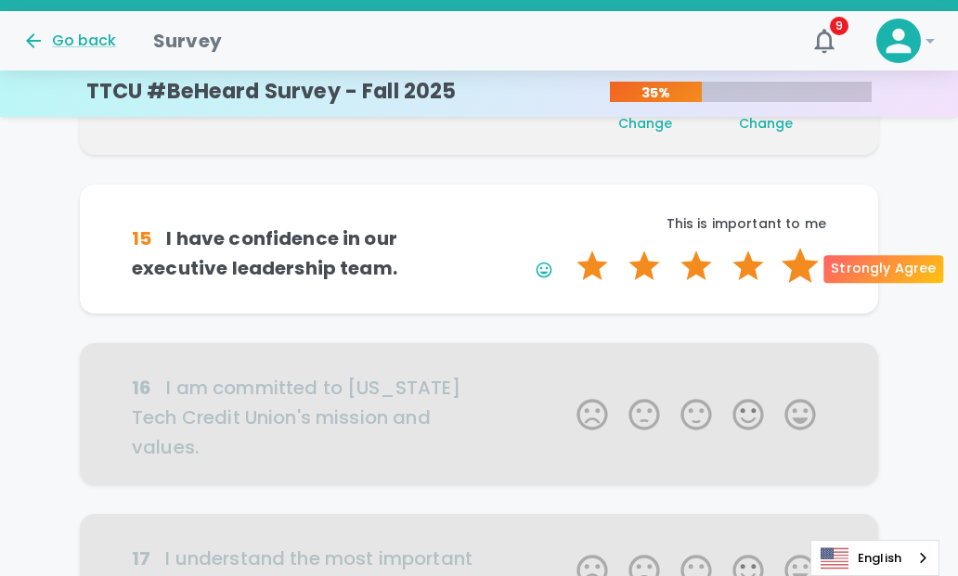
click at [796, 272] on label "5 Stars" at bounding box center [800, 266] width 52 height 37
click at [566, 248] on input "5 Stars" at bounding box center [565, 247] width 1 height 1
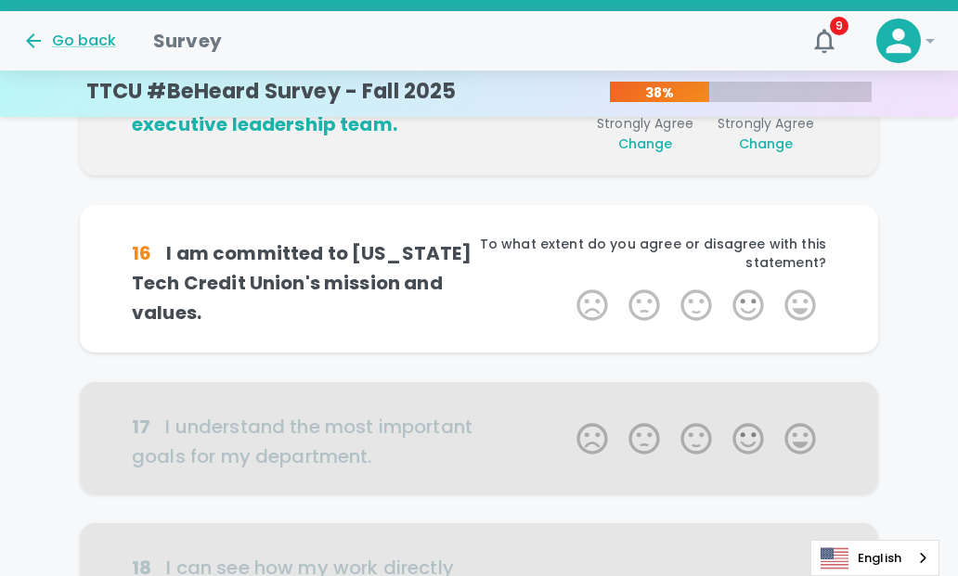
scroll to position [817, 0]
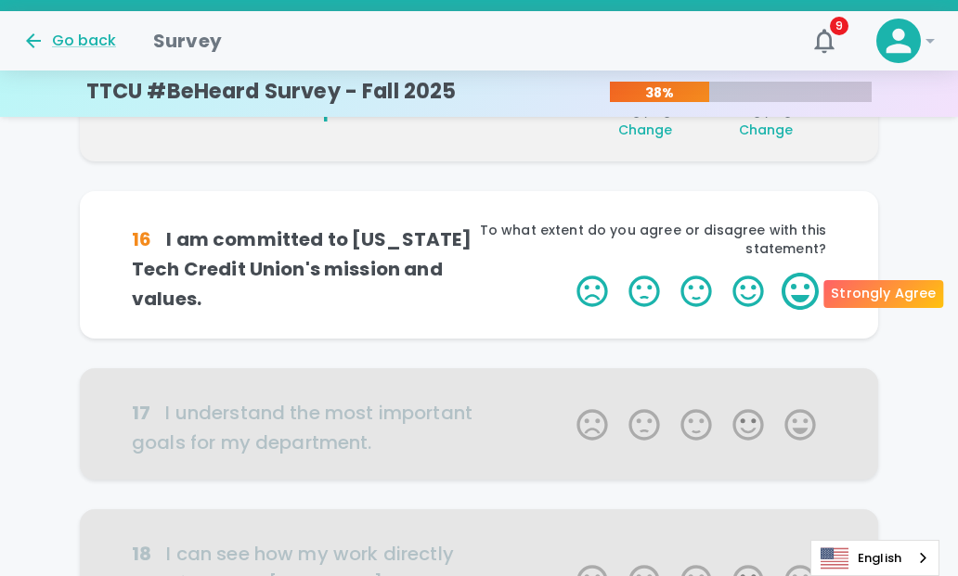
click at [798, 293] on label "5 Stars" at bounding box center [800, 291] width 52 height 37
click at [566, 273] on input "5 Stars" at bounding box center [565, 272] width 1 height 1
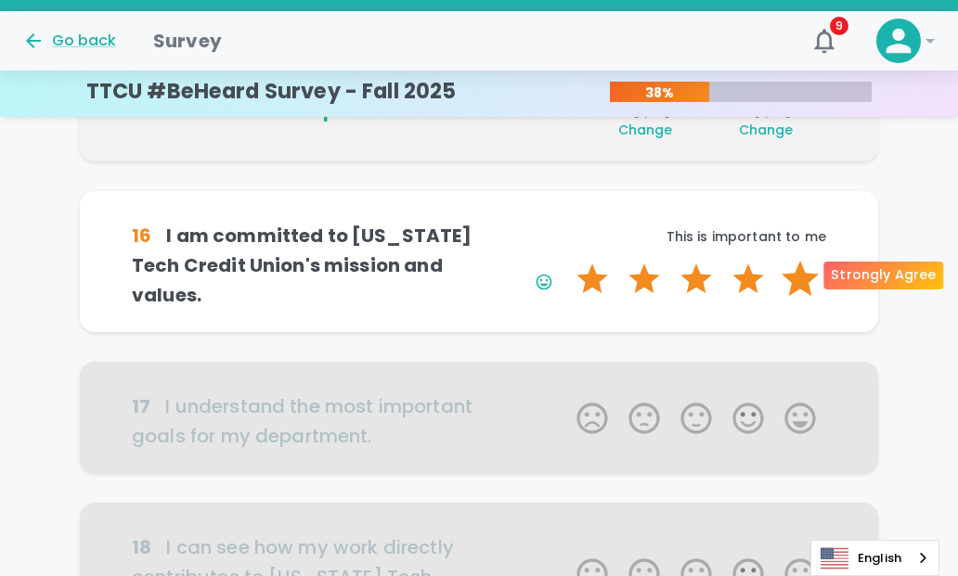
click at [798, 286] on label "5 Stars" at bounding box center [800, 279] width 52 height 37
click at [566, 261] on input "5 Stars" at bounding box center [565, 260] width 1 height 1
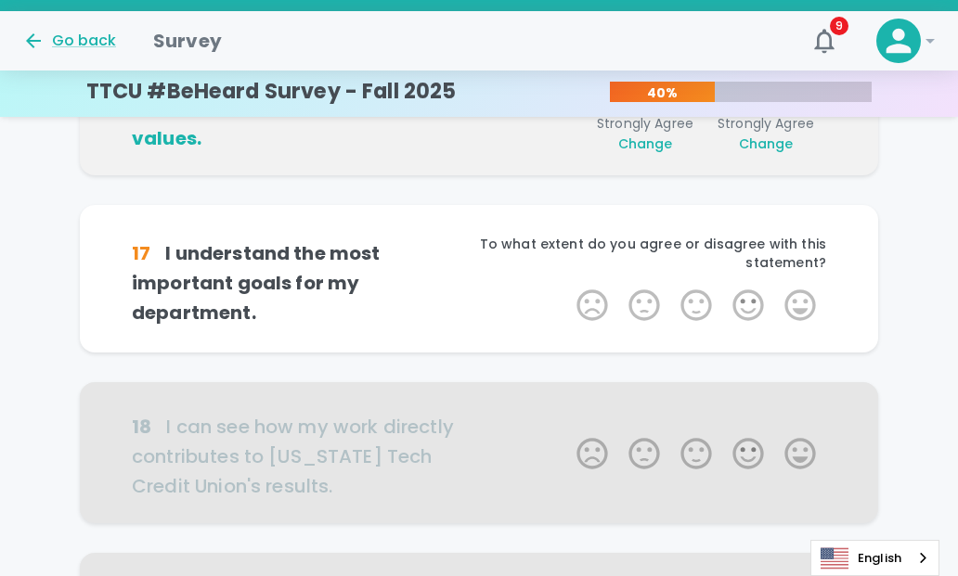
scroll to position [980, 0]
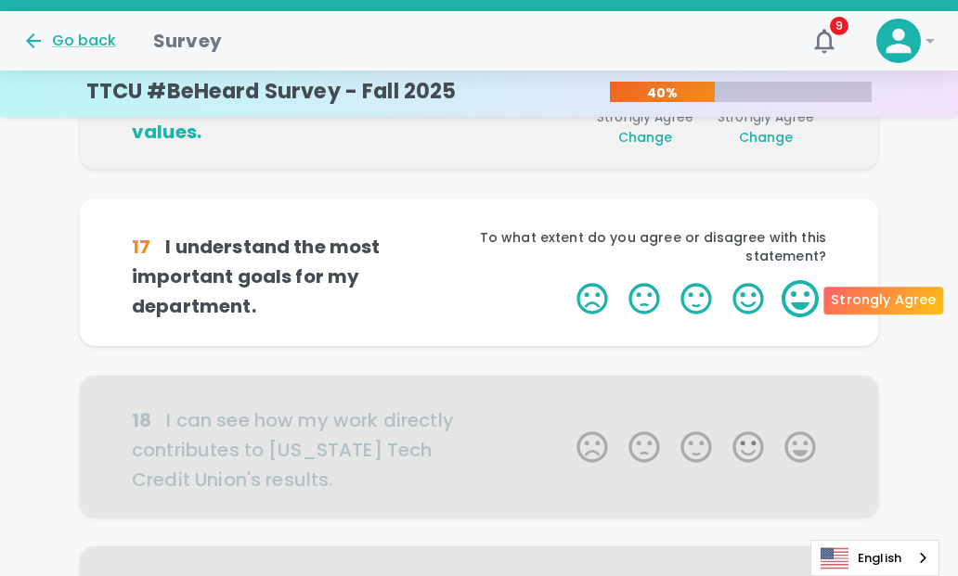
click at [802, 310] on label "5 Stars" at bounding box center [800, 298] width 52 height 37
click at [566, 280] on input "5 Stars" at bounding box center [565, 279] width 1 height 1
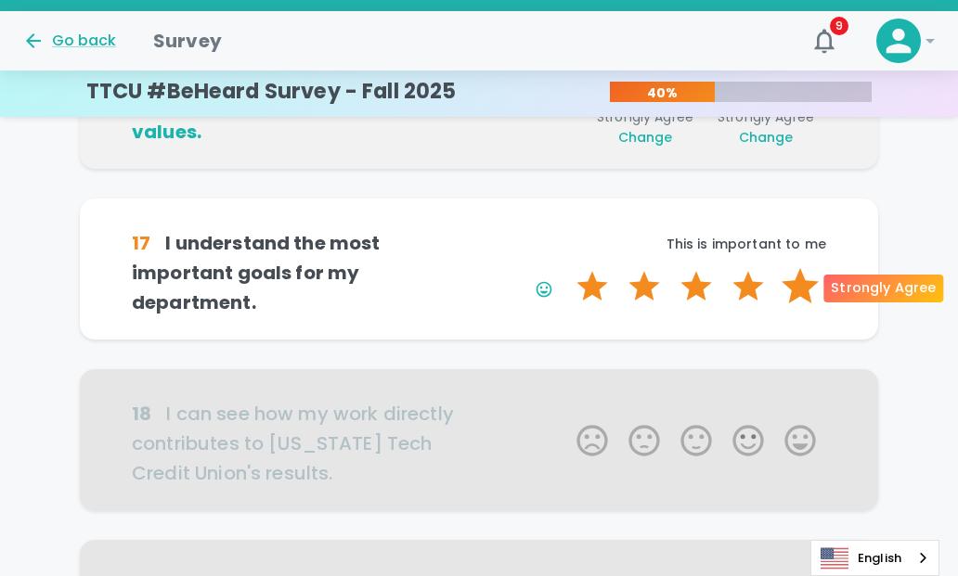
click at [804, 297] on label "5 Stars" at bounding box center [800, 286] width 52 height 37
click at [566, 268] on input "5 Stars" at bounding box center [565, 267] width 1 height 1
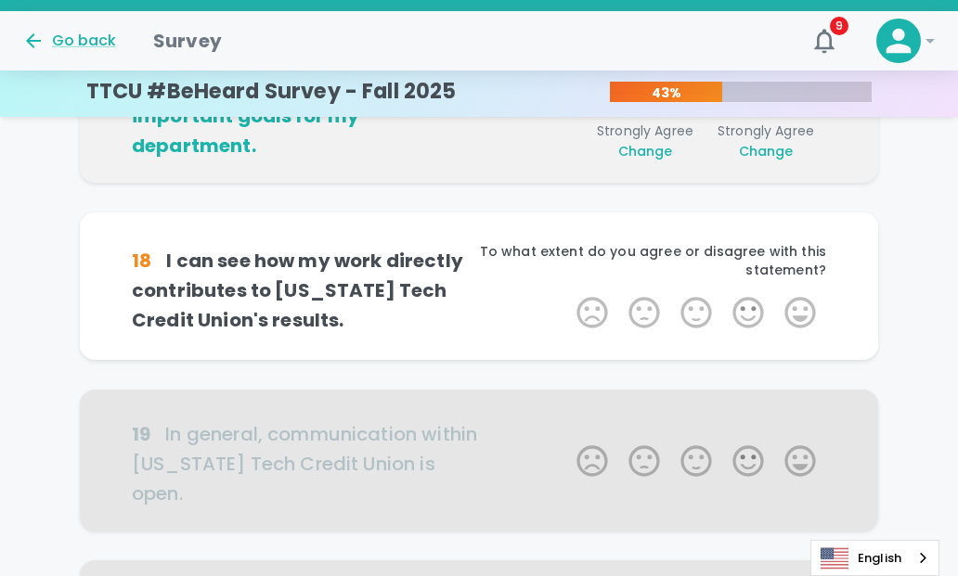
scroll to position [1143, 0]
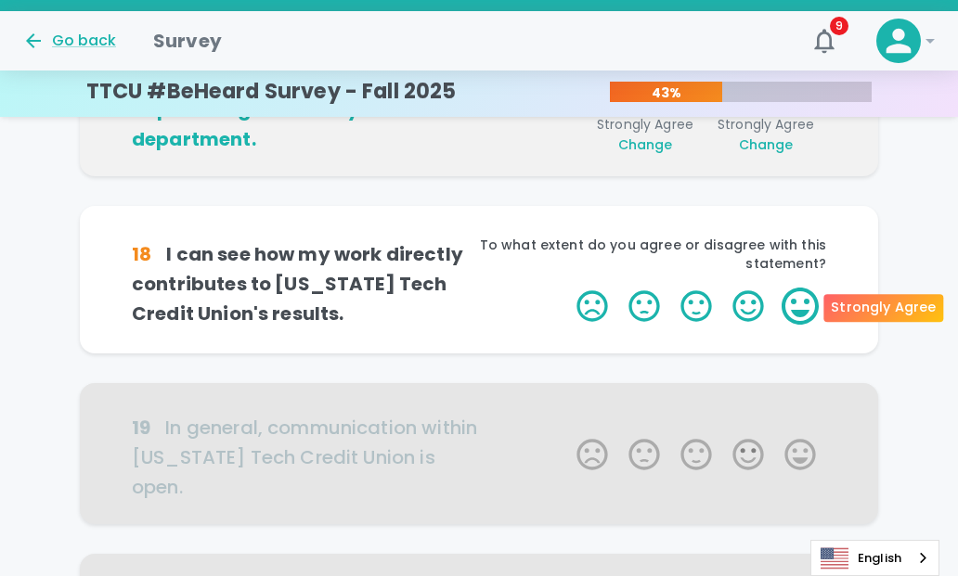
click at [807, 319] on label "5 Stars" at bounding box center [800, 306] width 52 height 37
click at [566, 288] on input "5 Stars" at bounding box center [565, 287] width 1 height 1
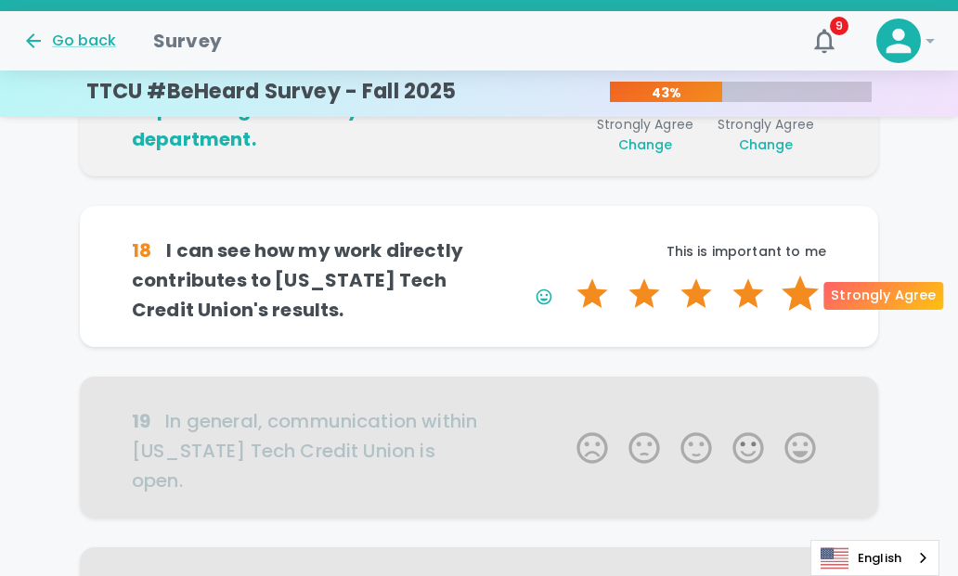
click at [807, 306] on label "5 Stars" at bounding box center [800, 294] width 52 height 37
click at [566, 276] on input "5 Stars" at bounding box center [565, 275] width 1 height 1
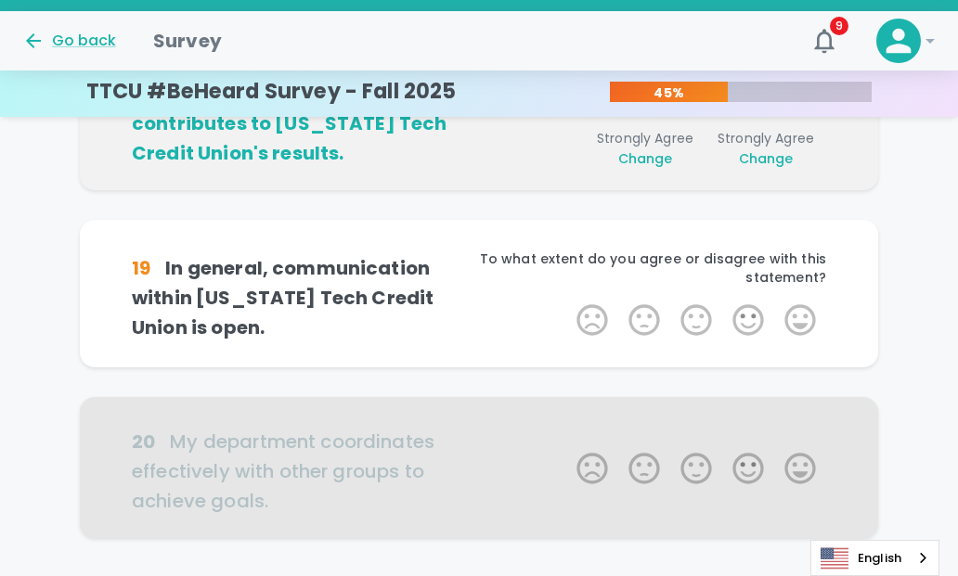
scroll to position [1307, 0]
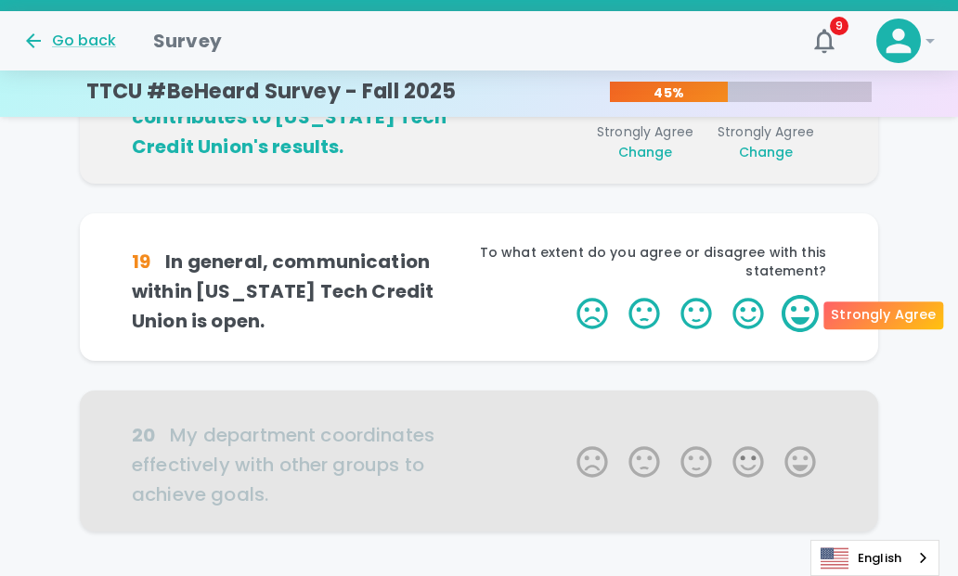
click at [806, 320] on label "5 Stars" at bounding box center [800, 313] width 52 height 37
click at [566, 295] on input "5 Stars" at bounding box center [565, 294] width 1 height 1
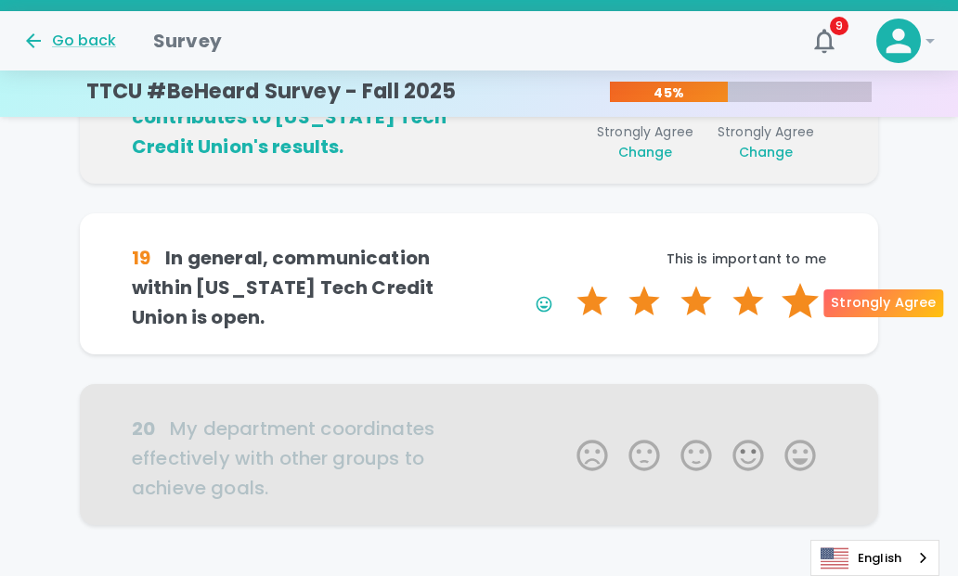
click at [806, 307] on label "5 Stars" at bounding box center [800, 301] width 52 height 37
click at [566, 283] on input "5 Stars" at bounding box center [565, 282] width 1 height 1
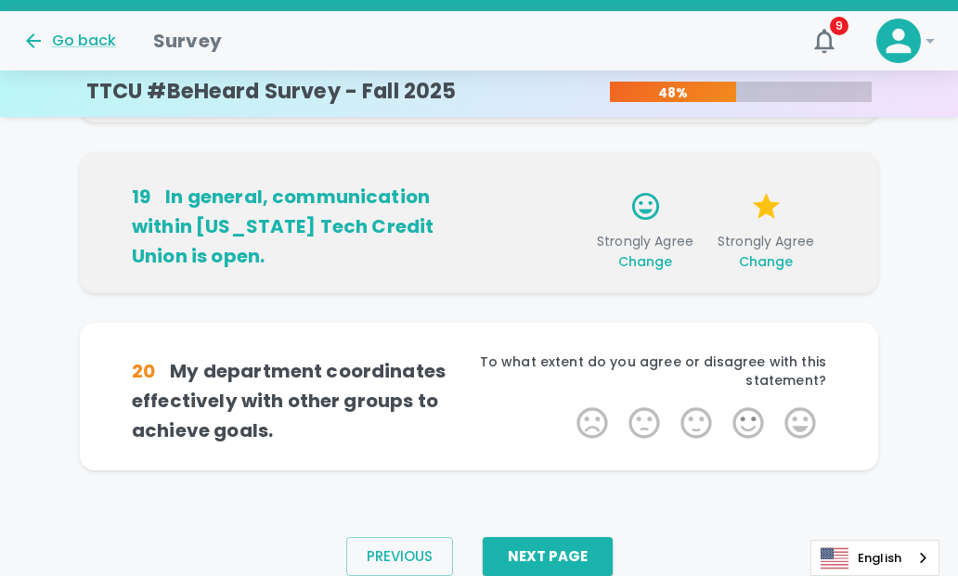
scroll to position [1435, 0]
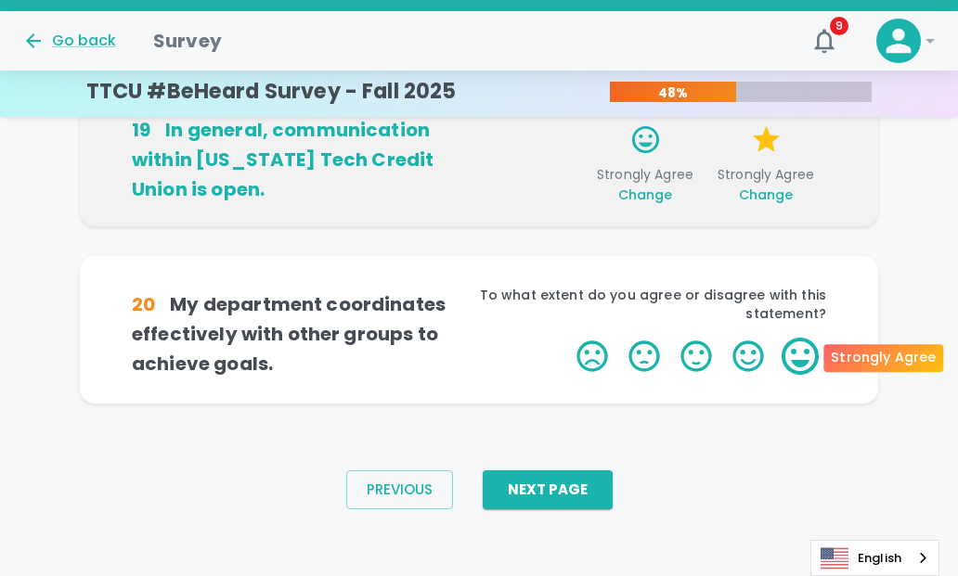
click at [806, 350] on label "5 Stars" at bounding box center [800, 356] width 52 height 37
click at [566, 338] on input "5 Stars" at bounding box center [565, 337] width 1 height 1
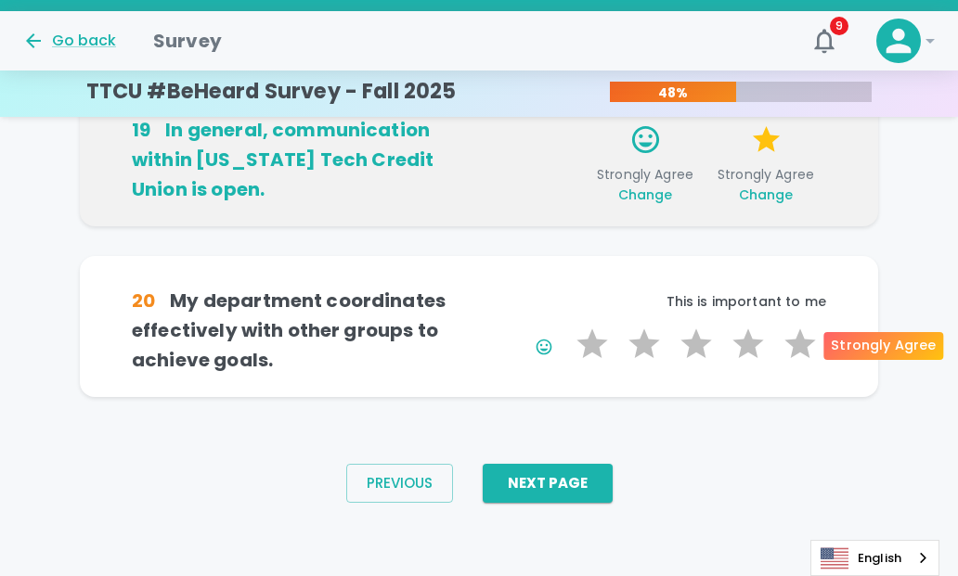
click at [806, 350] on label "5 Stars" at bounding box center [800, 344] width 52 height 37
click at [566, 326] on input "5 Stars" at bounding box center [565, 325] width 1 height 1
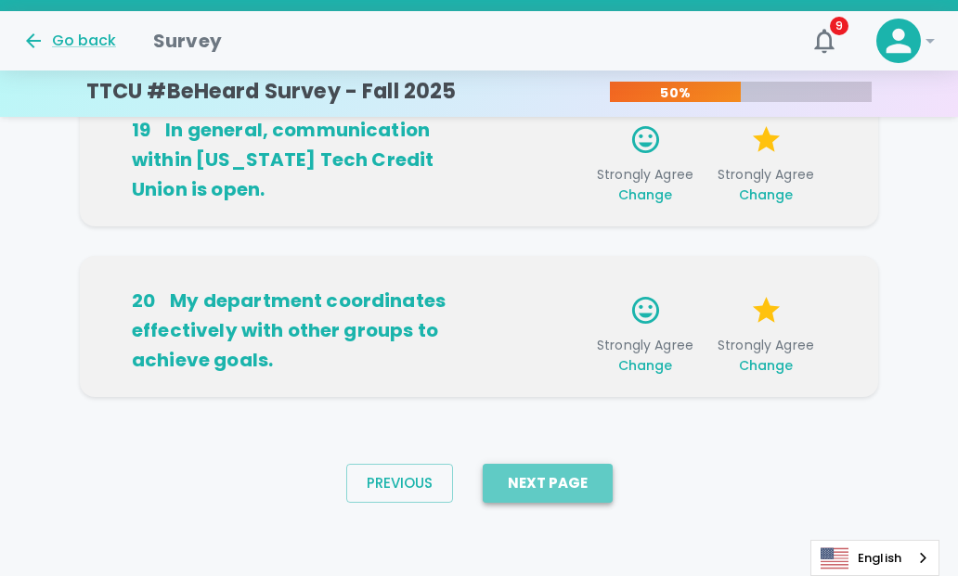
click at [573, 487] on button "Next Page" at bounding box center [548, 483] width 130 height 39
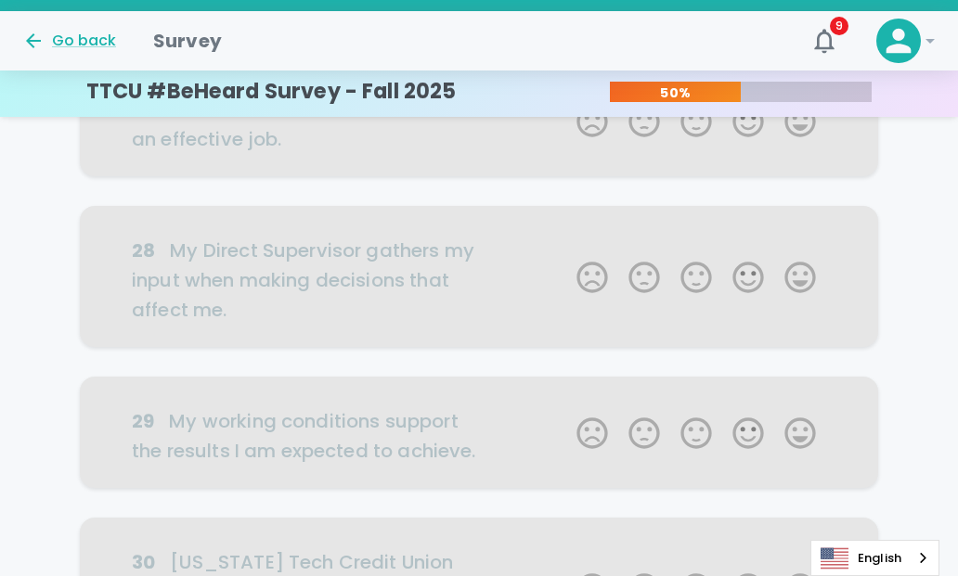
scroll to position [1281, 0]
